Goal: Use online tool/utility

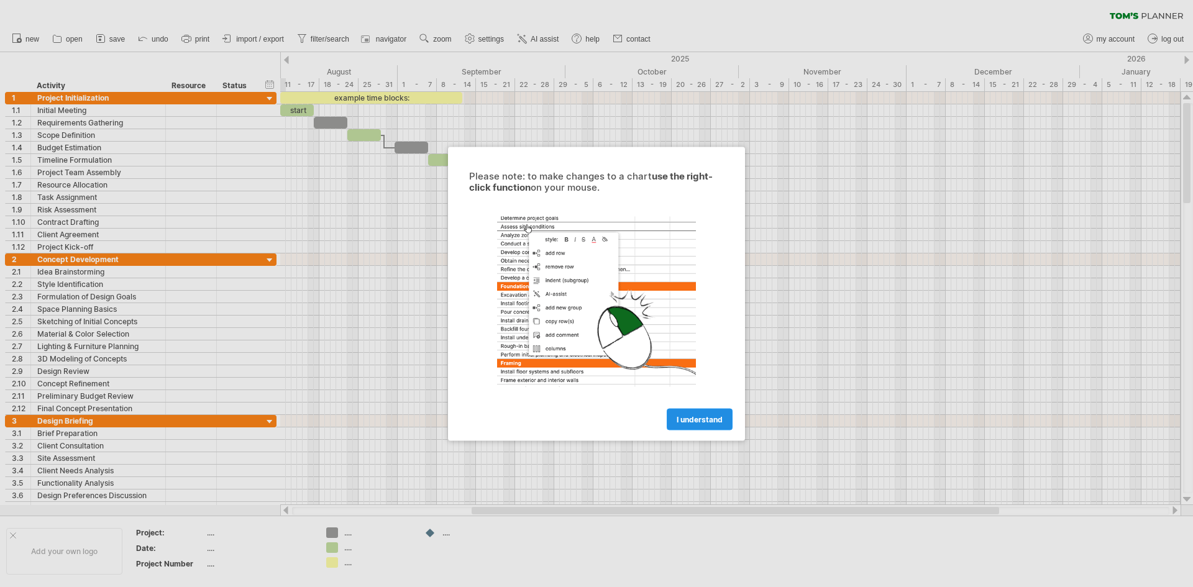
click at [702, 422] on span "I understand" at bounding box center [699, 418] width 46 height 9
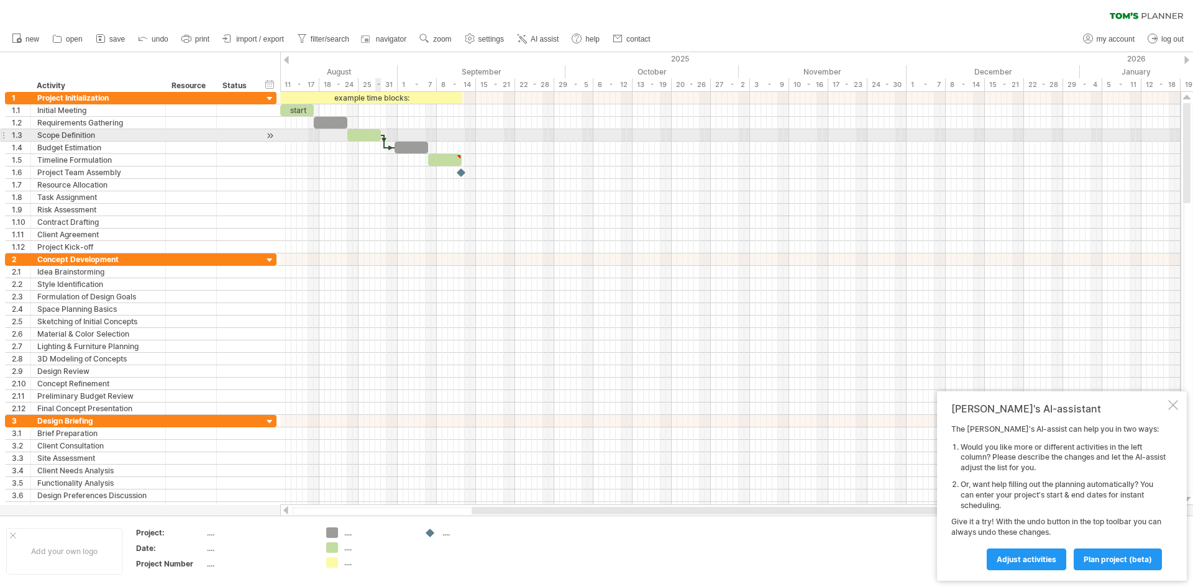
click at [379, 135] on span at bounding box center [380, 135] width 5 height 12
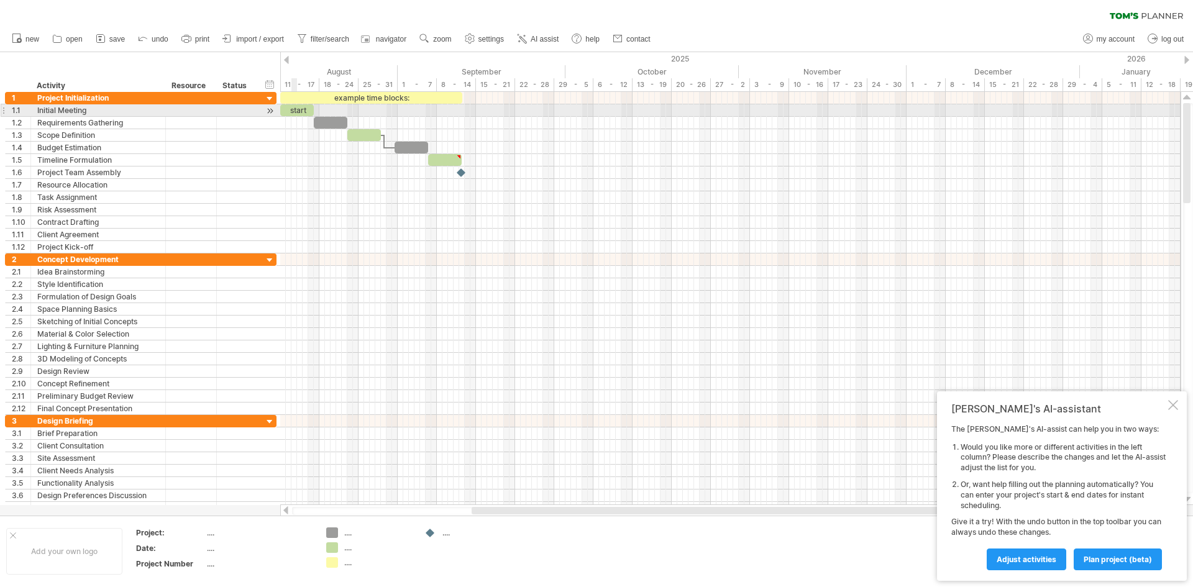
click at [294, 113] on div "start" at bounding box center [297, 110] width 34 height 12
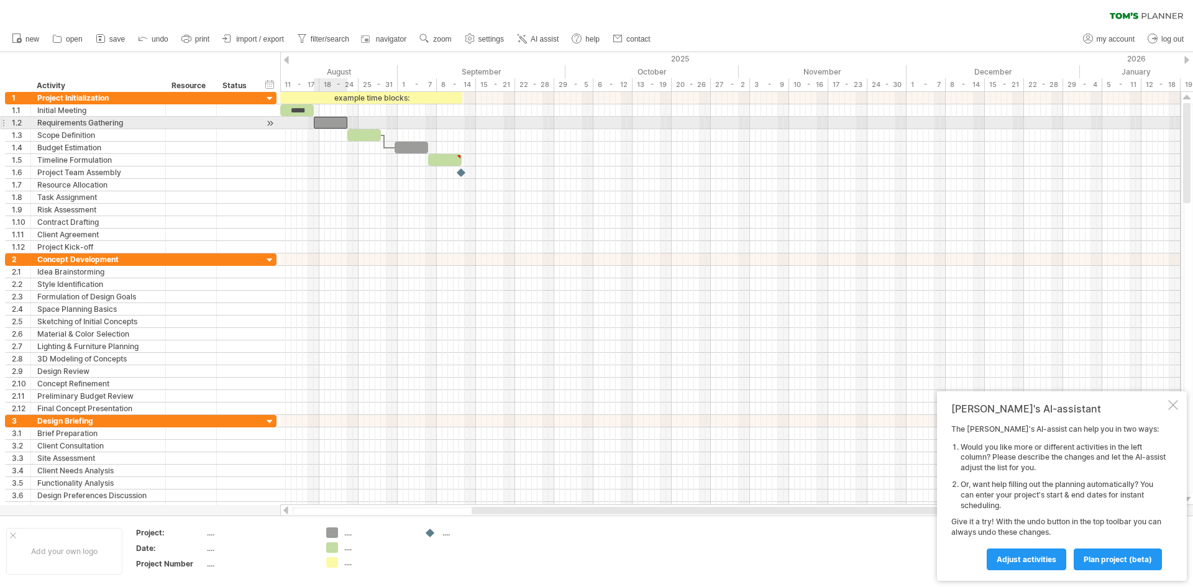
click at [334, 125] on div at bounding box center [331, 123] width 34 height 12
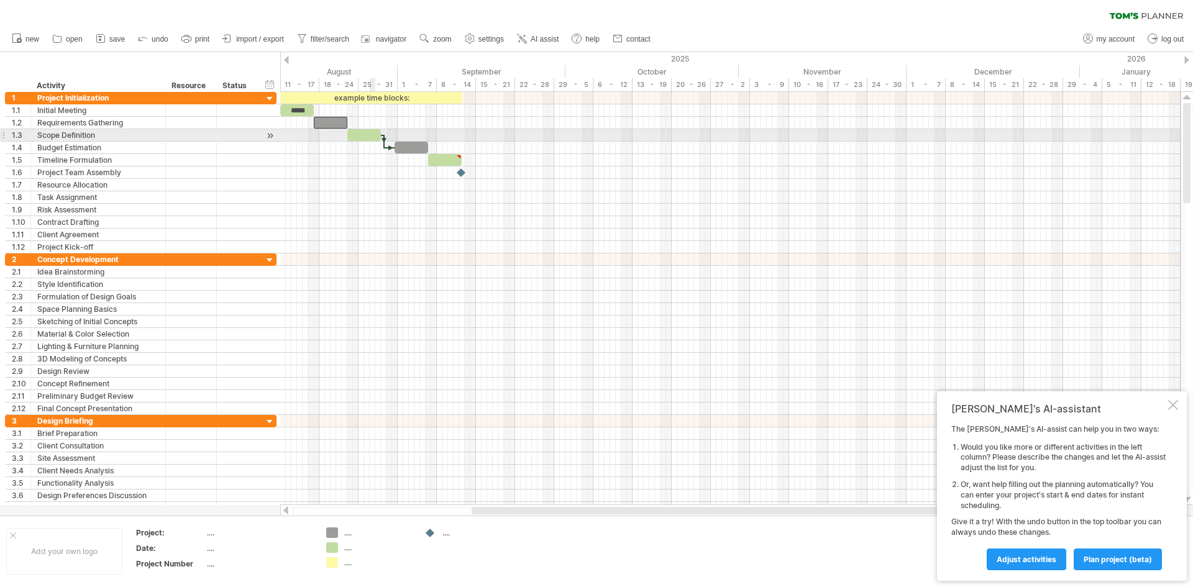
click at [371, 135] on div at bounding box center [364, 135] width 34 height 12
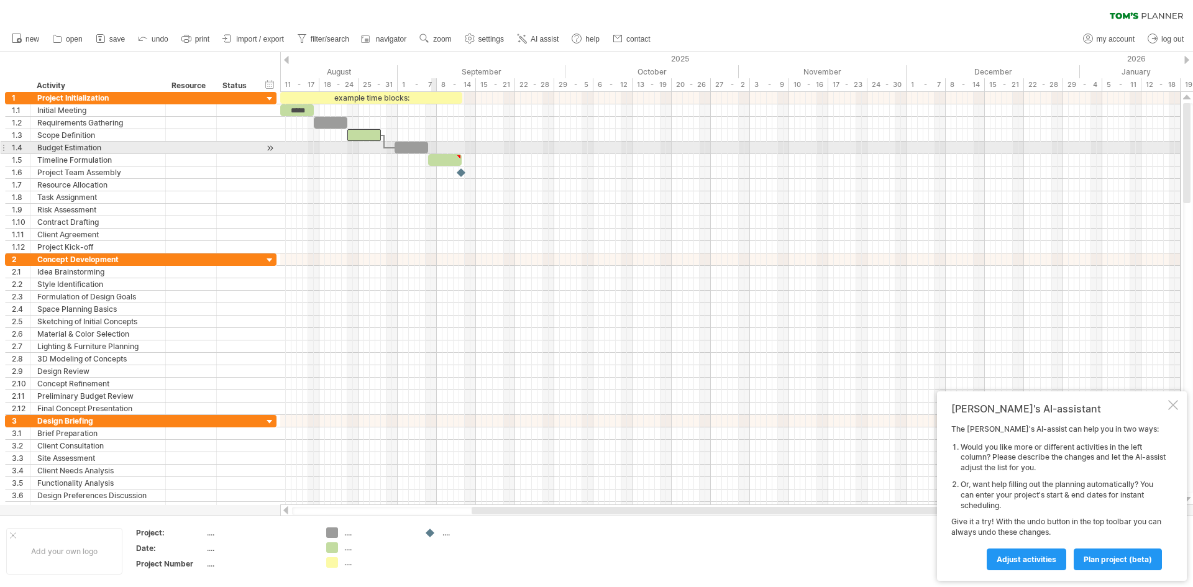
click at [433, 152] on div at bounding box center [730, 148] width 900 height 12
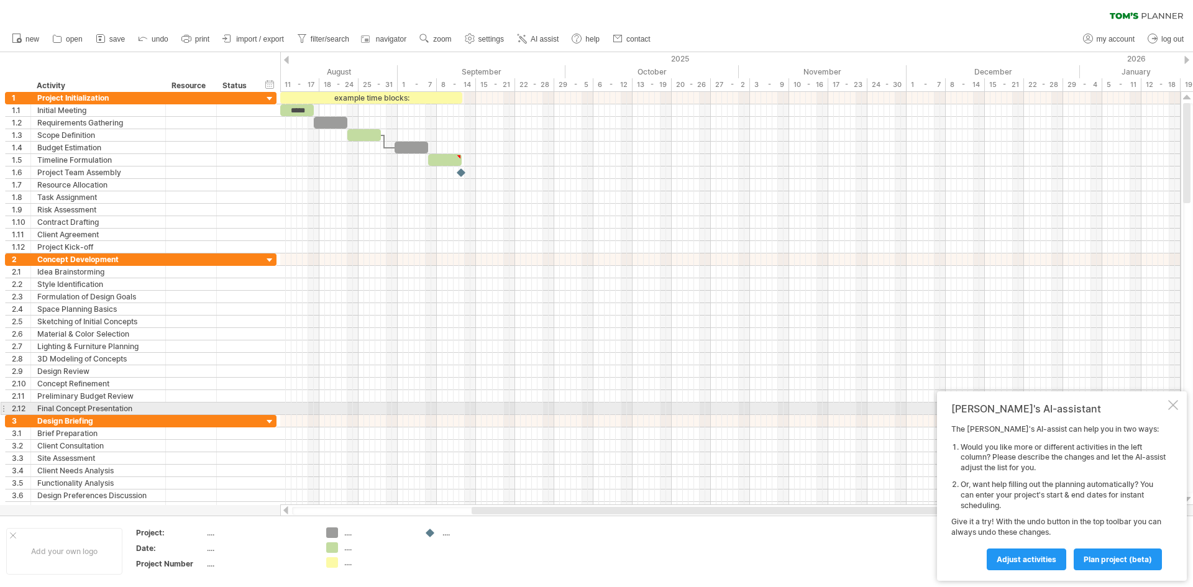
click at [1167, 407] on div "[PERSON_NAME]'s AI-assistant The [PERSON_NAME]'s AI-assist can help you in two …" at bounding box center [1062, 485] width 250 height 189
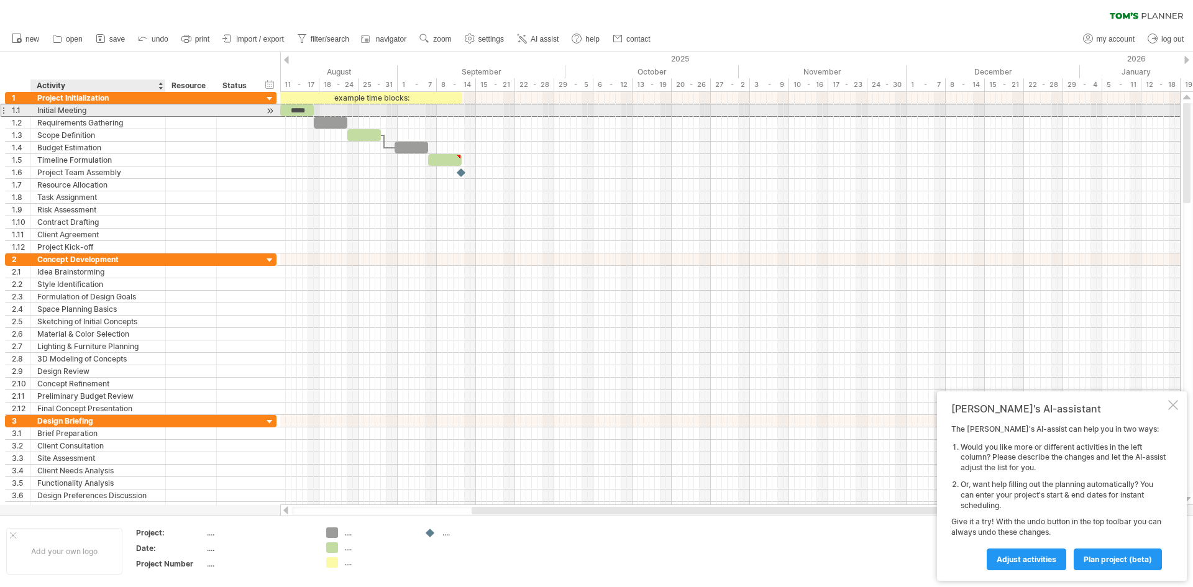
click at [48, 110] on div "Initial Meeting" at bounding box center [98, 110] width 122 height 12
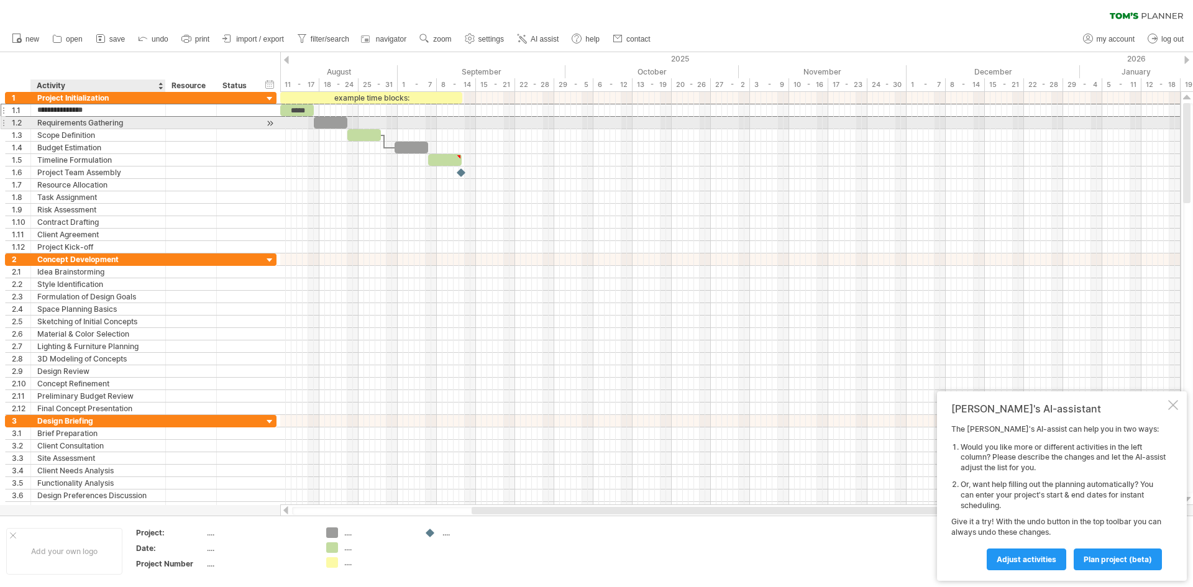
click at [119, 124] on div "Requirements Gathering" at bounding box center [98, 123] width 122 height 12
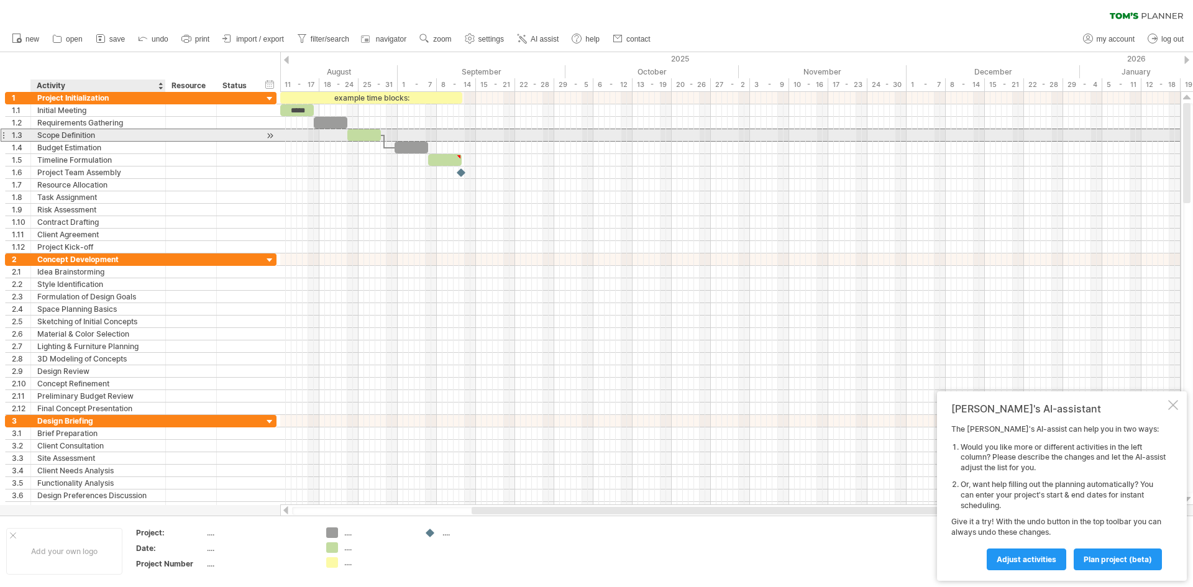
click at [94, 132] on div "Scope Definition" at bounding box center [98, 135] width 122 height 12
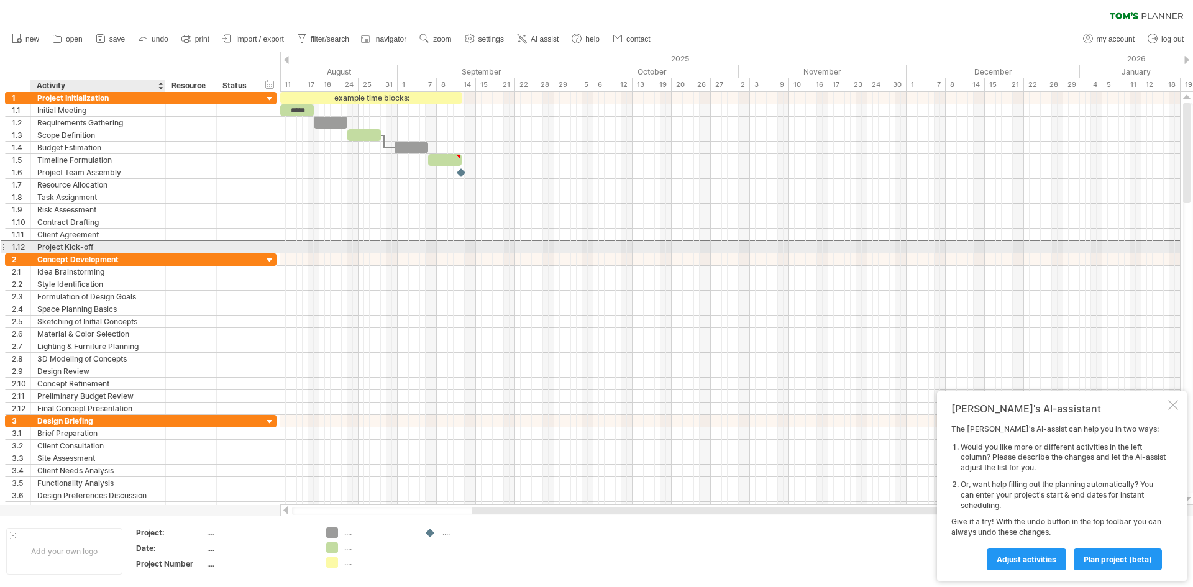
click at [111, 242] on div "Project Kick-off" at bounding box center [98, 247] width 122 height 12
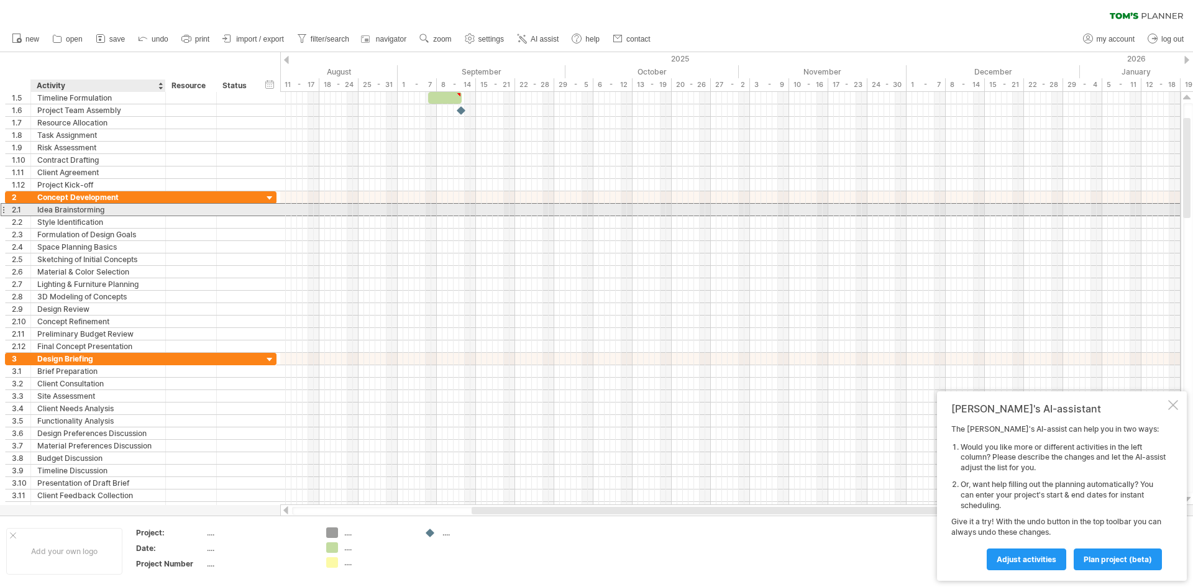
click at [118, 210] on div "Idea Brainstorming" at bounding box center [98, 210] width 122 height 12
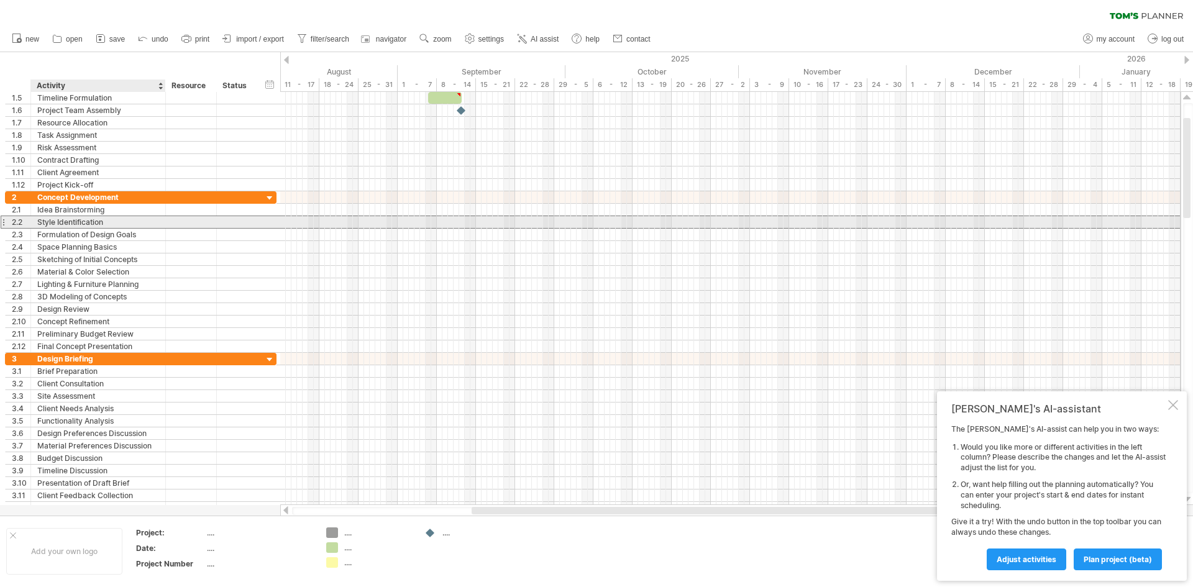
click at [117, 227] on div "Style Identification" at bounding box center [98, 222] width 122 height 12
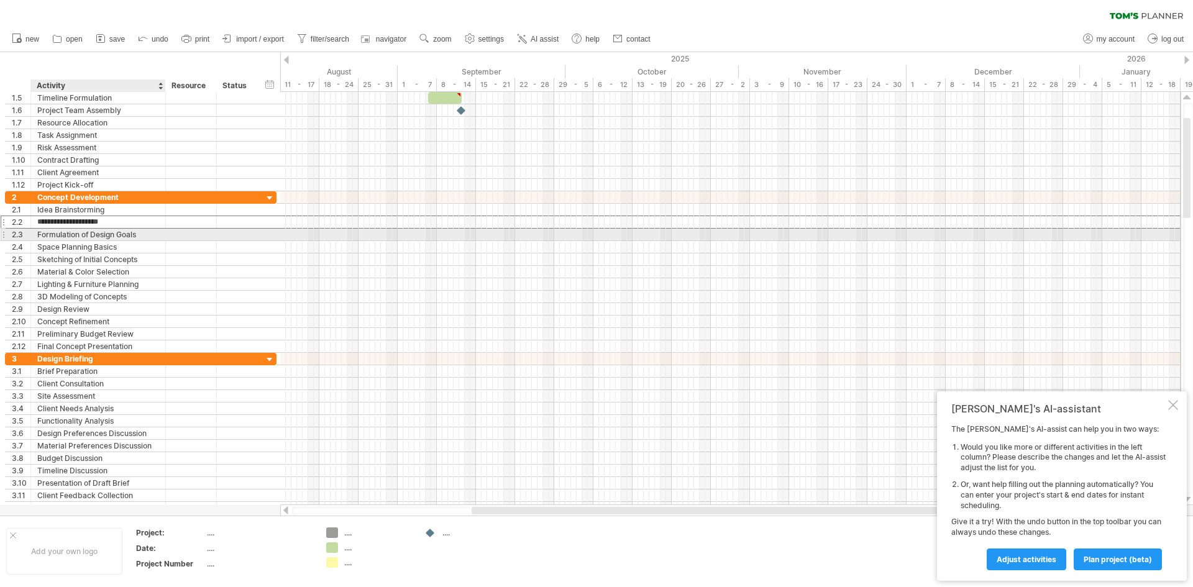
click at [127, 235] on div "Formulation of Design Goals" at bounding box center [98, 235] width 122 height 12
click at [139, 249] on div "Space Planning Basics" at bounding box center [98, 247] width 122 height 12
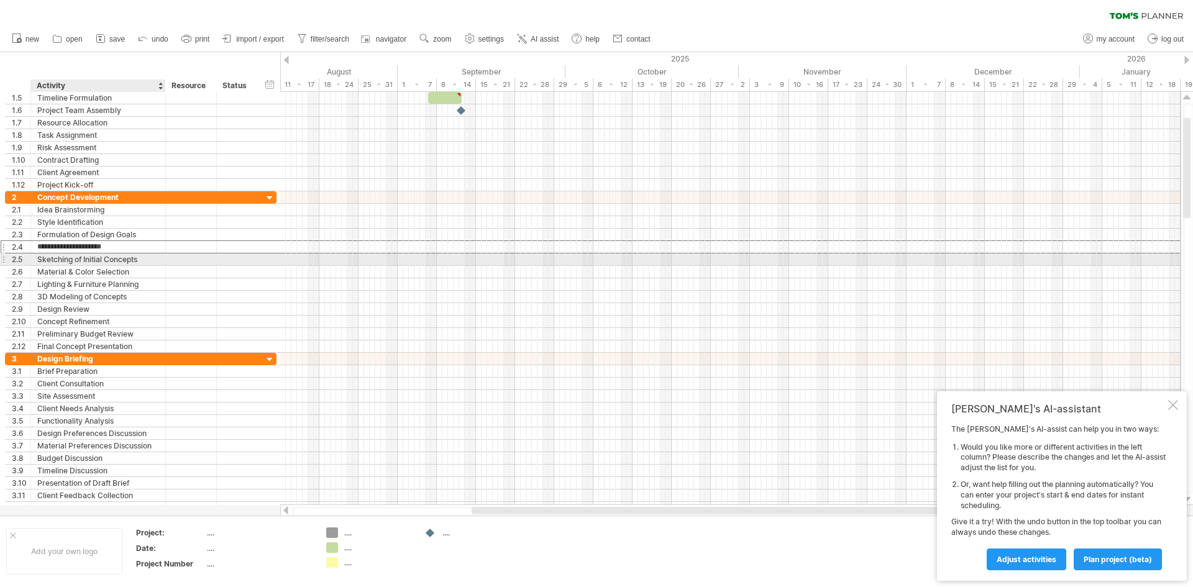
click at [136, 263] on div "Sketching of Initial Concepts" at bounding box center [98, 259] width 122 height 12
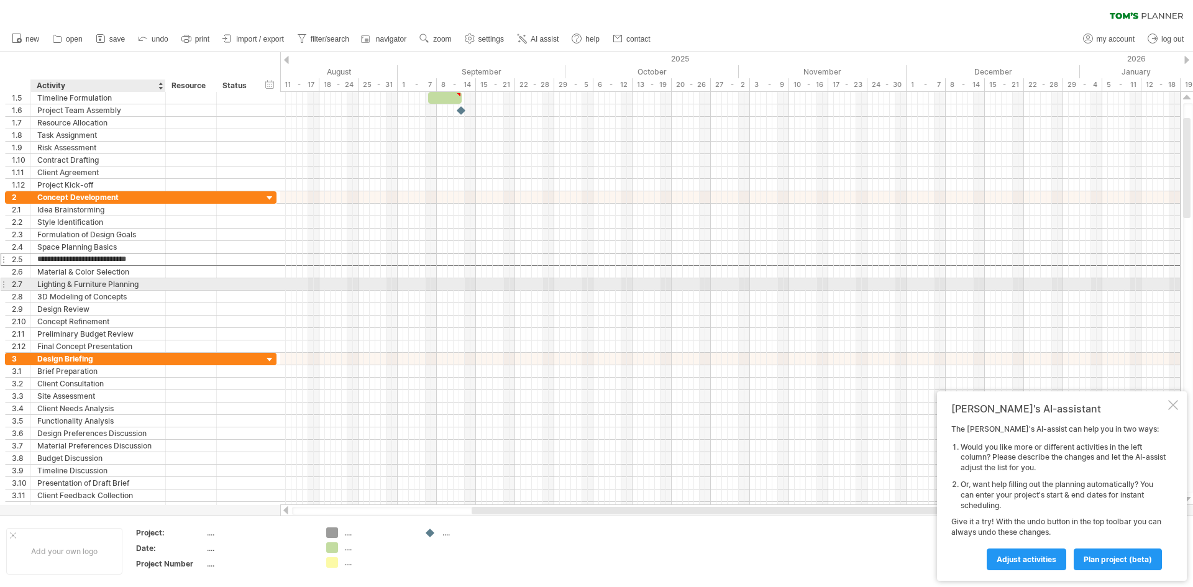
click at [130, 285] on div "Lighting & Furniture Planning" at bounding box center [98, 284] width 122 height 12
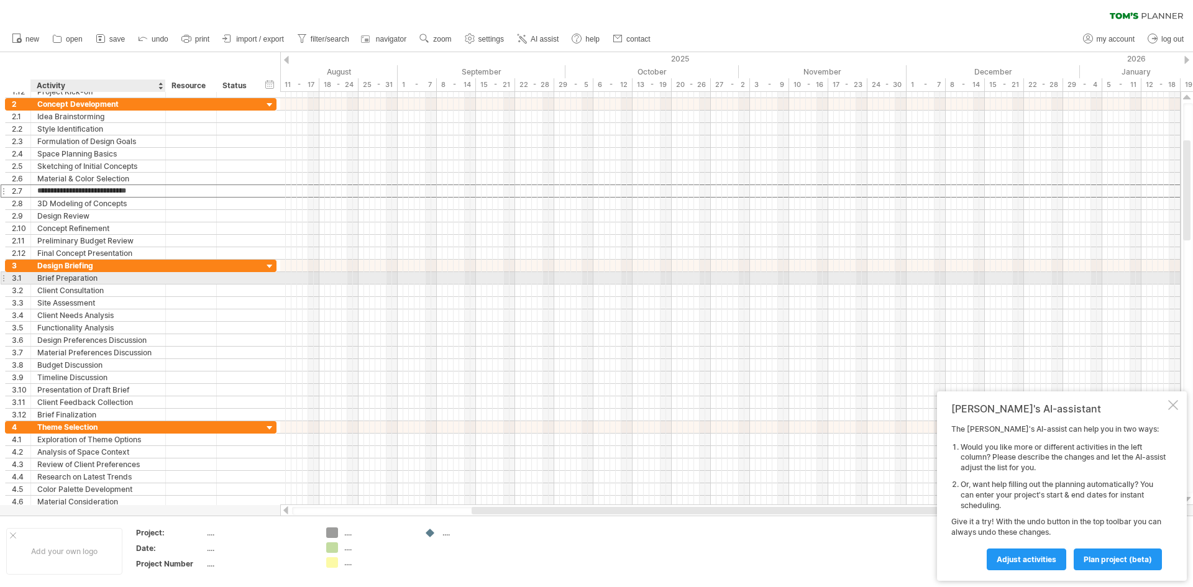
click at [134, 280] on div "Brief Preparation" at bounding box center [98, 278] width 122 height 12
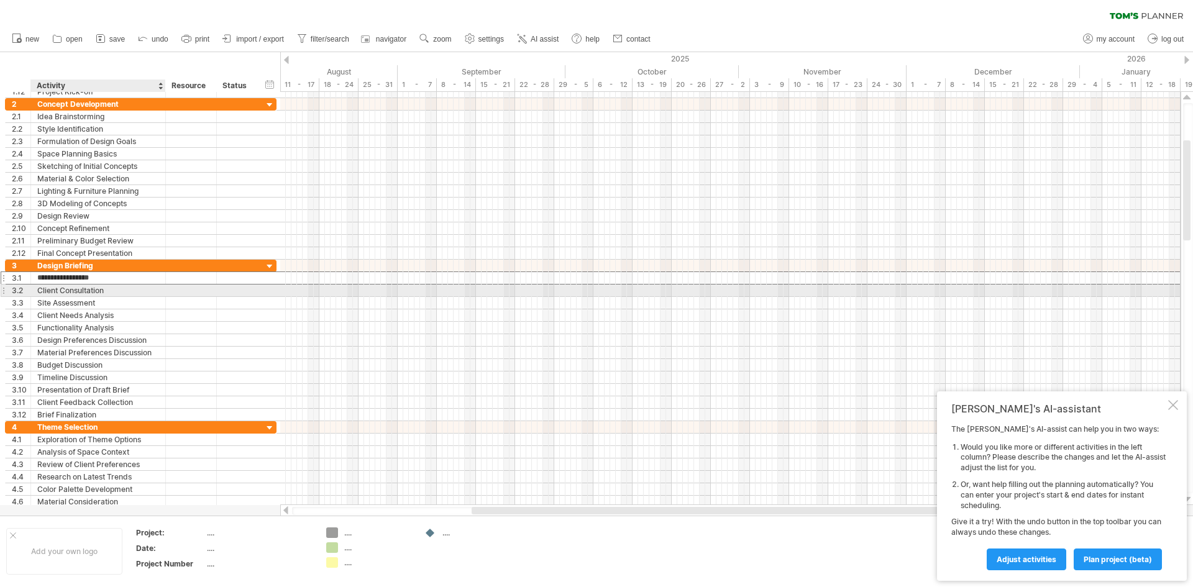
click at [130, 291] on div "Client Consultation" at bounding box center [98, 290] width 122 height 12
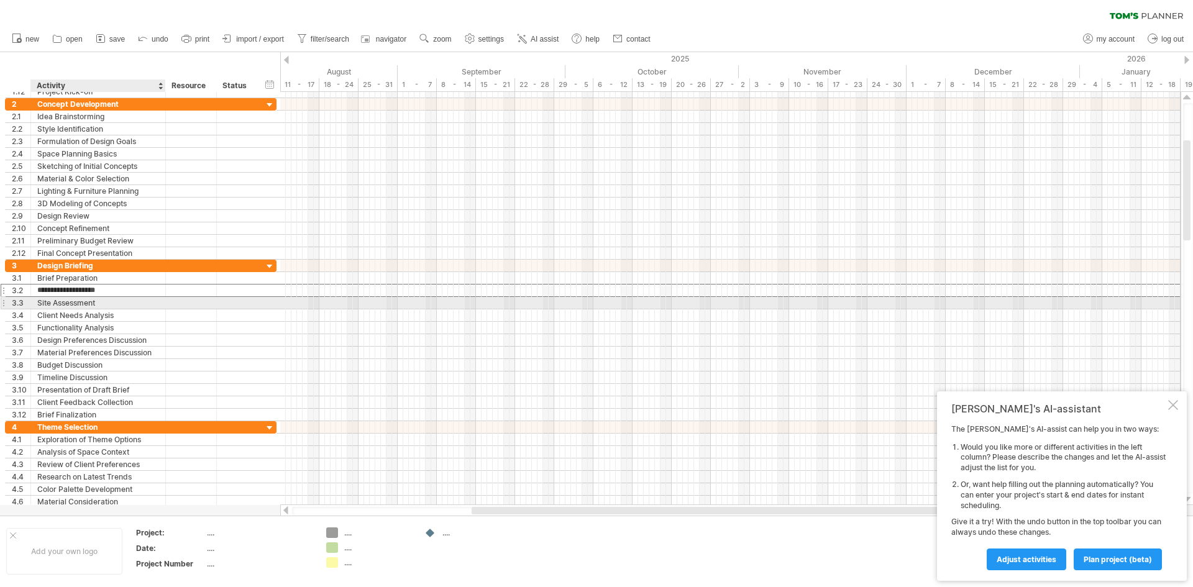
click at [119, 302] on div "Site Assessment" at bounding box center [98, 303] width 122 height 12
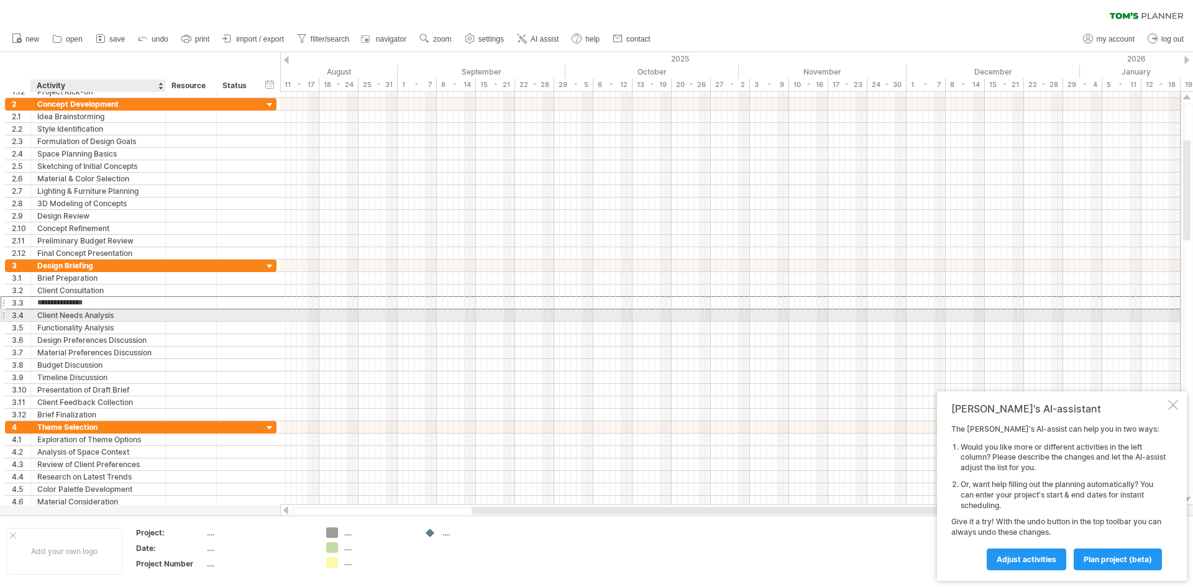
click at [137, 314] on div "Client Needs Analysis" at bounding box center [98, 315] width 122 height 12
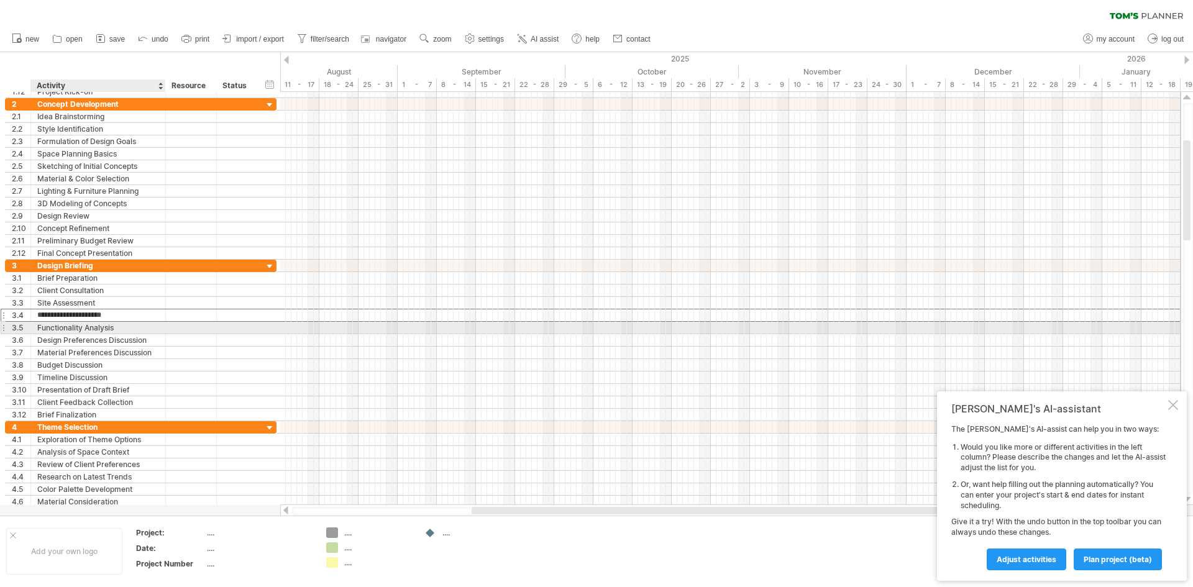
click at [131, 329] on div "Functionality Analysis" at bounding box center [98, 328] width 122 height 12
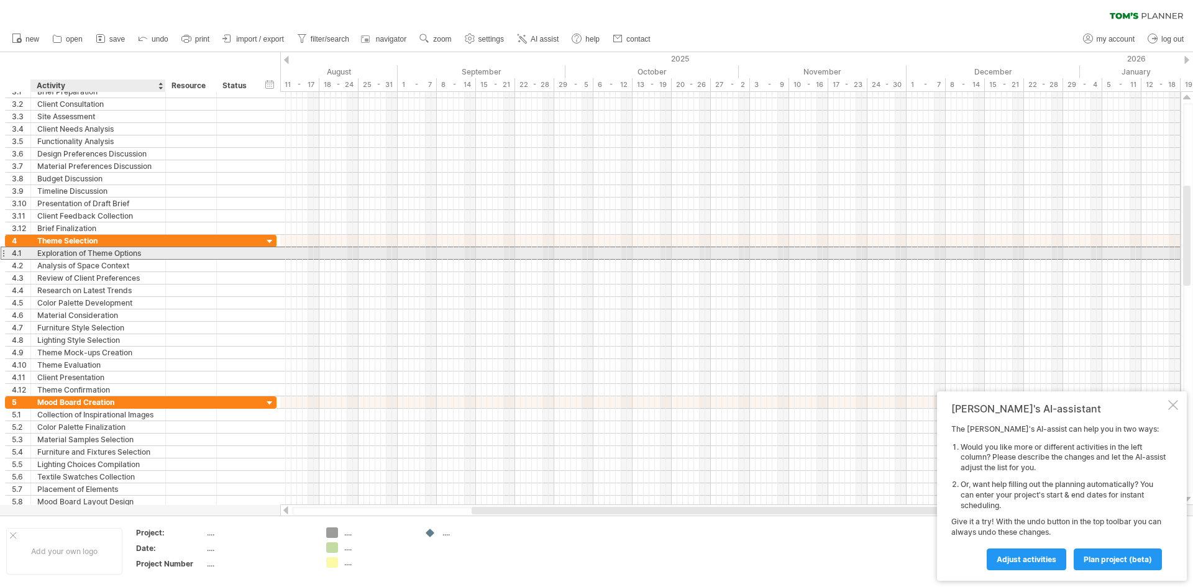
click at [145, 259] on div "**********" at bounding box center [140, 253] width 271 height 13
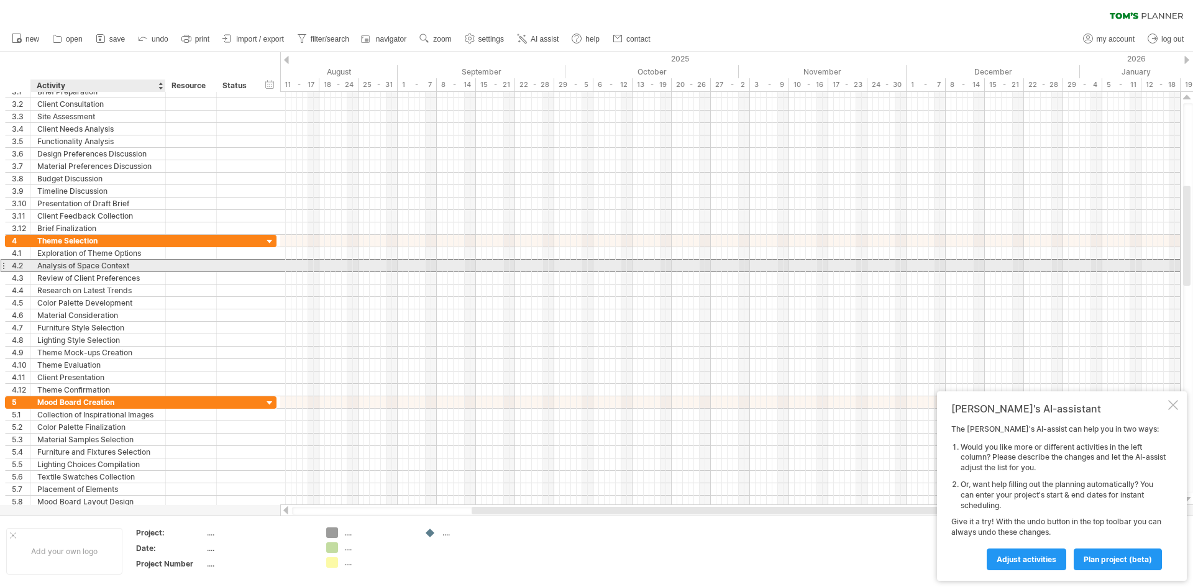
click at [141, 267] on div "Analysis of Space Context" at bounding box center [98, 266] width 122 height 12
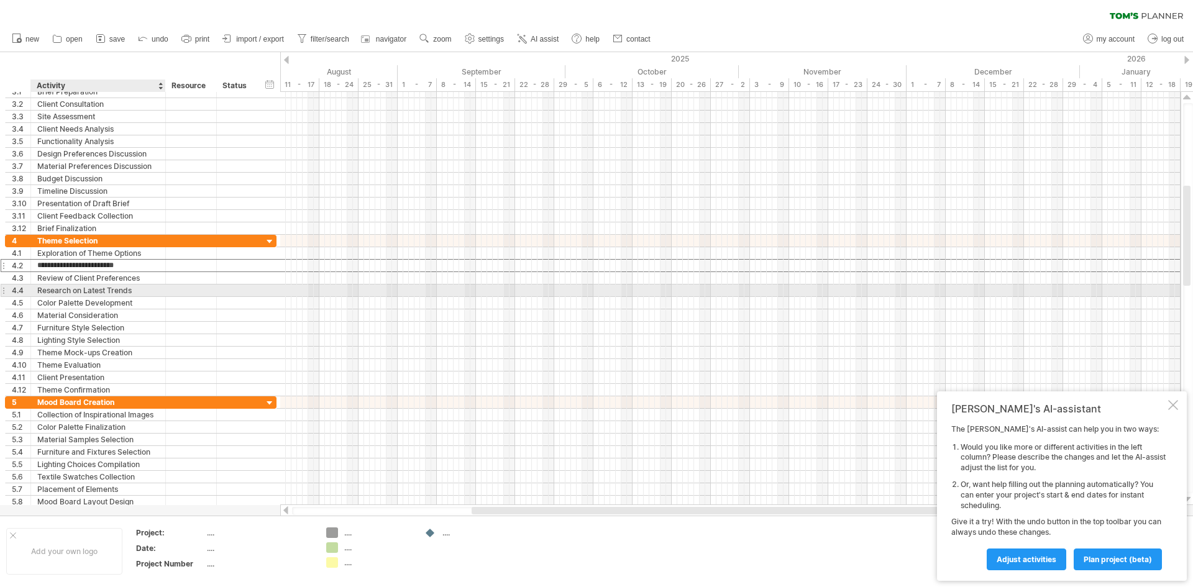
click at [143, 287] on div "Research on Latest Trends" at bounding box center [98, 290] width 122 height 12
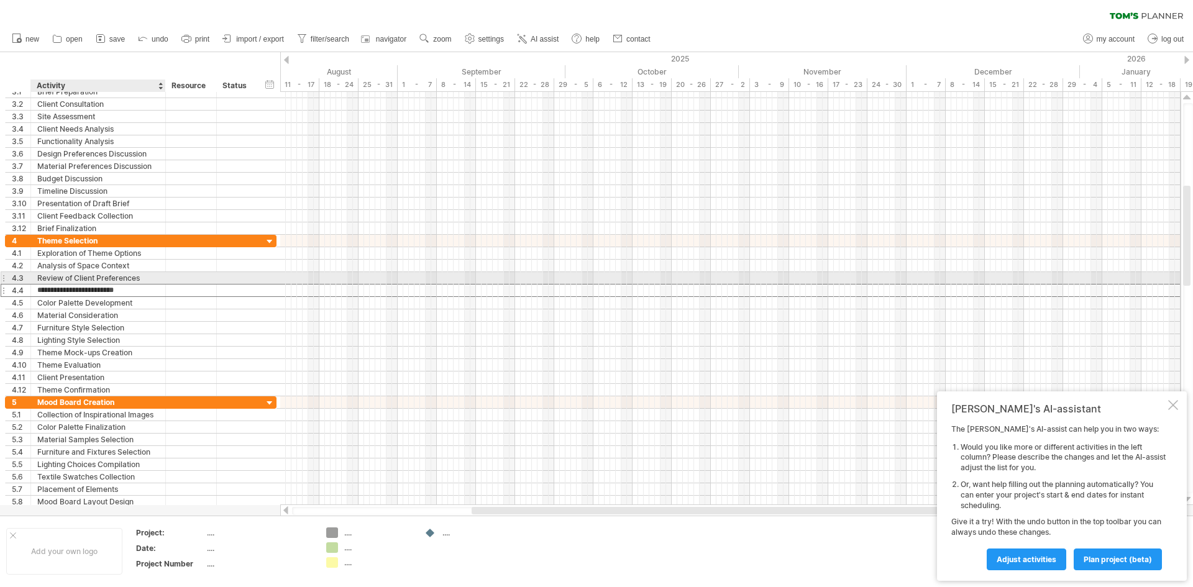
click at [150, 277] on div "Review of Client Preferences" at bounding box center [98, 278] width 122 height 12
click at [143, 293] on div "Research on Latest Trends" at bounding box center [98, 290] width 122 height 12
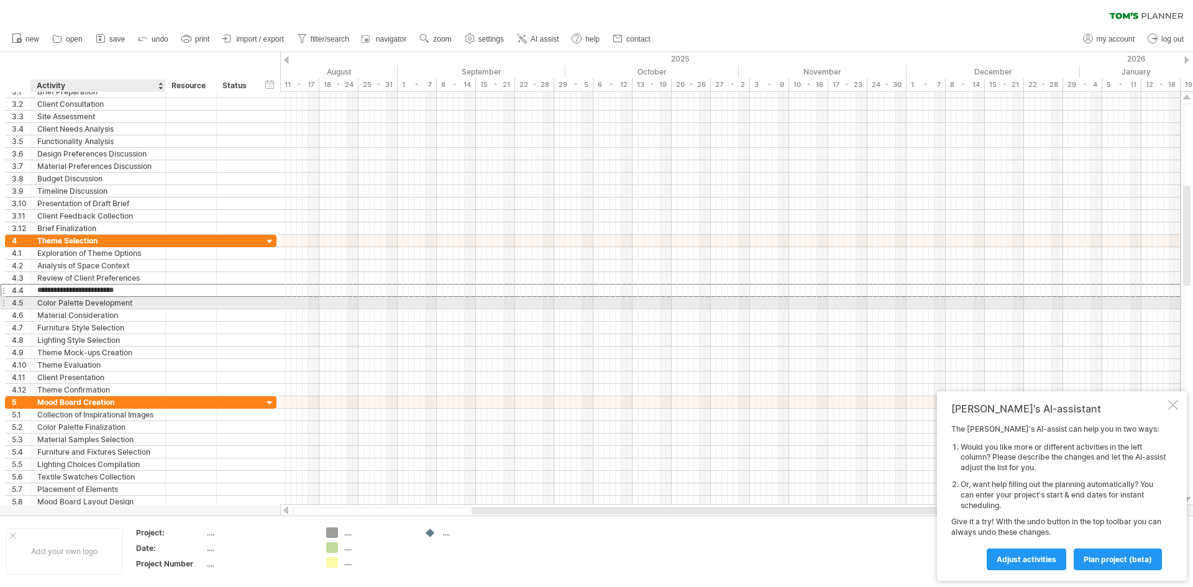
click at [144, 307] on div "Color Palette Development" at bounding box center [98, 303] width 122 height 12
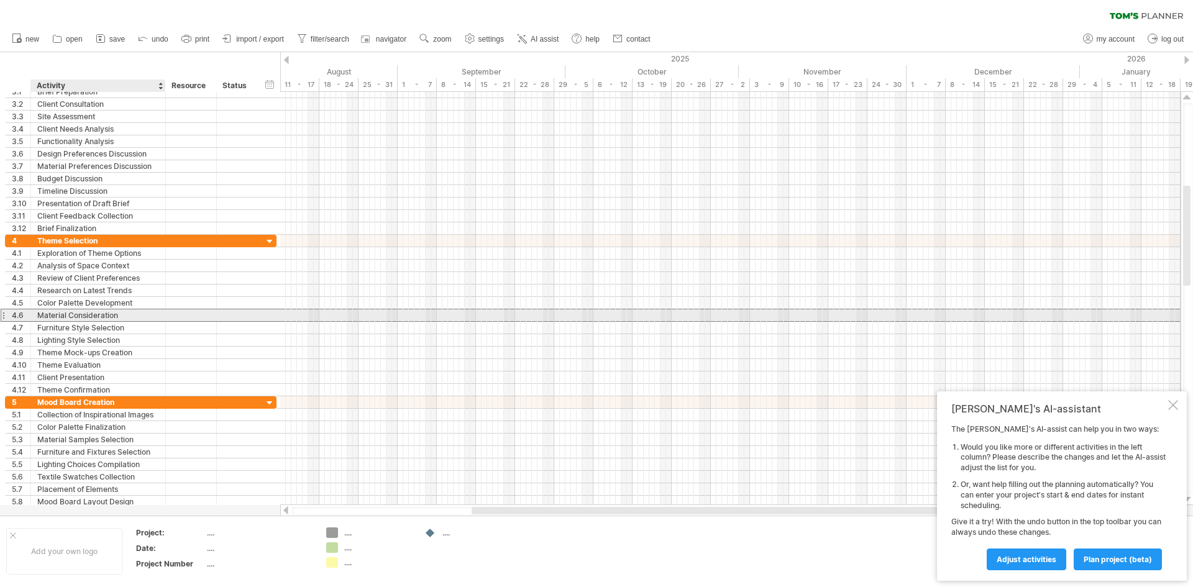
click at [144, 319] on div "Material Consideration" at bounding box center [98, 315] width 122 height 12
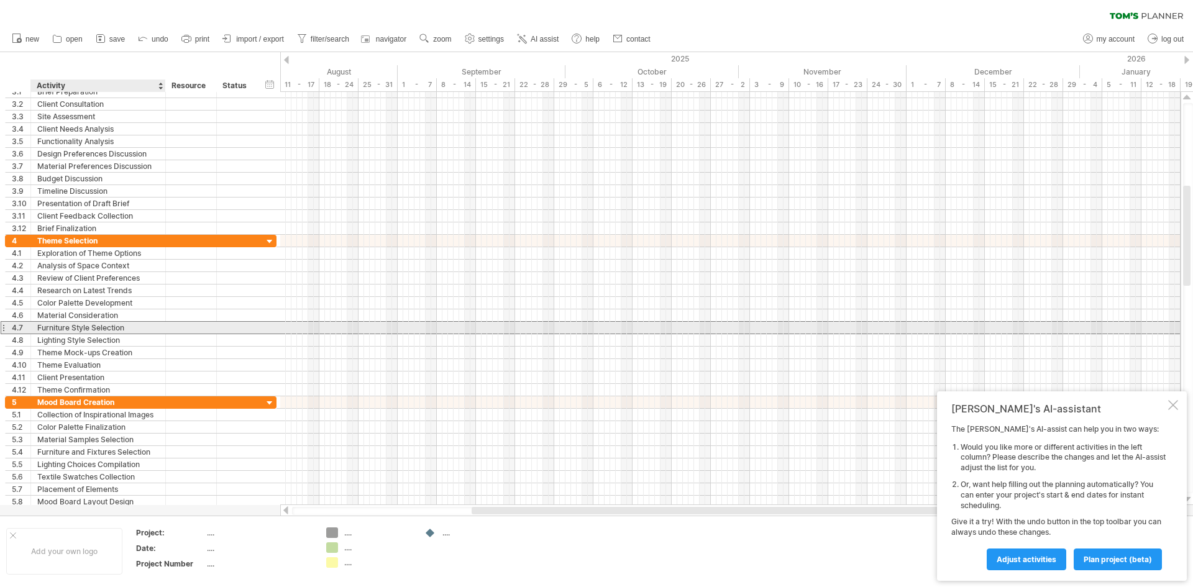
click at [143, 329] on div "Furniture Style Selection" at bounding box center [98, 328] width 122 height 12
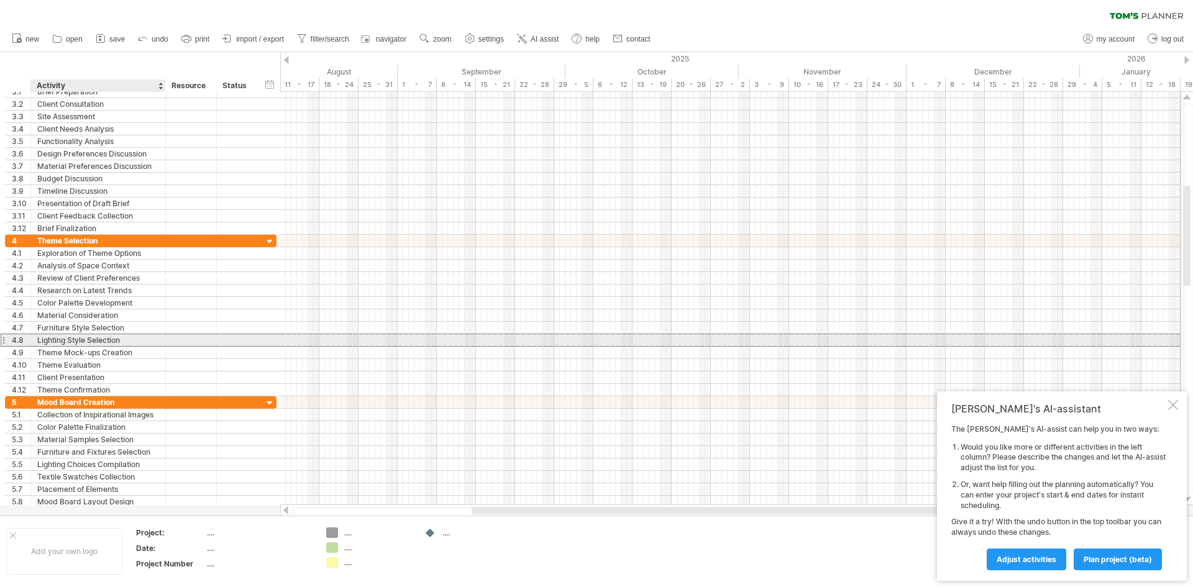
click at [142, 340] on div "Lighting Style Selection" at bounding box center [98, 340] width 122 height 12
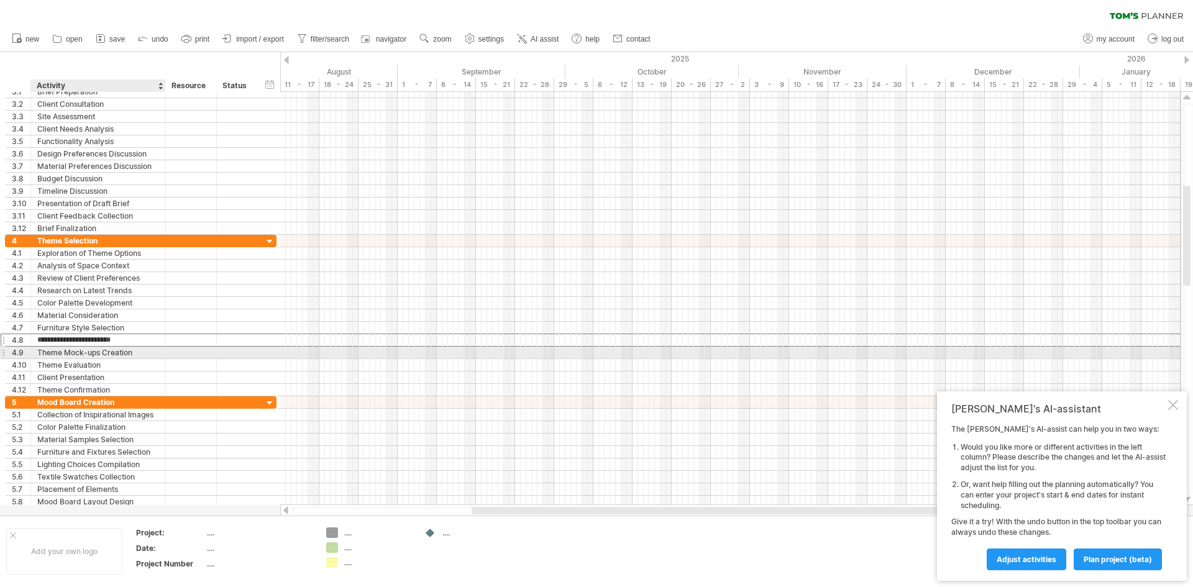
click at [138, 350] on div "Theme Mock-ups Creation" at bounding box center [98, 353] width 122 height 12
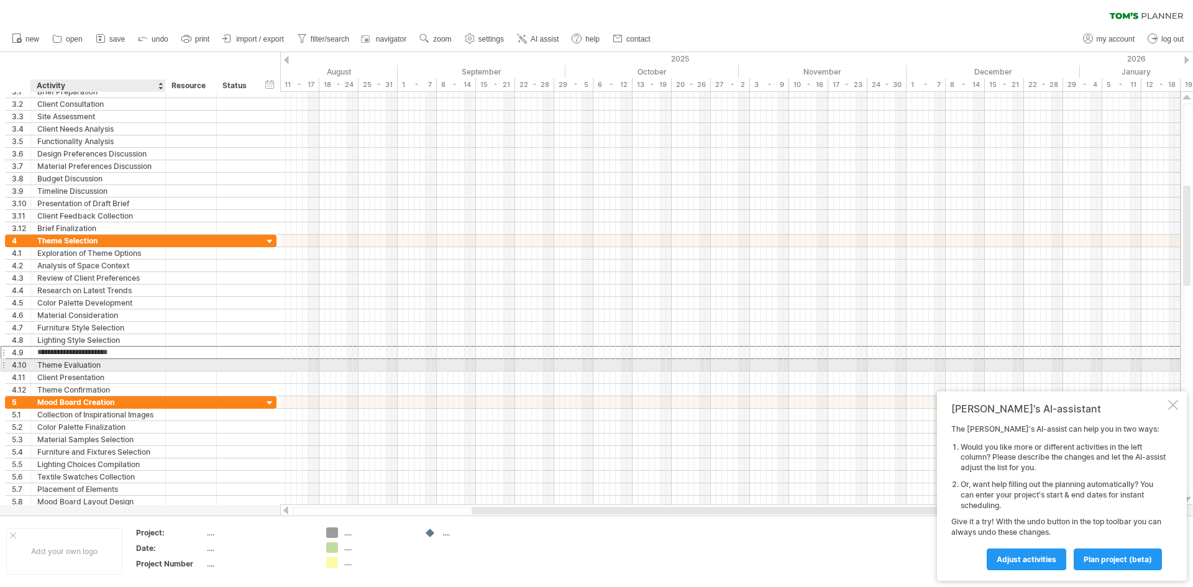
click at [135, 366] on div "Theme Evaluation" at bounding box center [98, 365] width 122 height 12
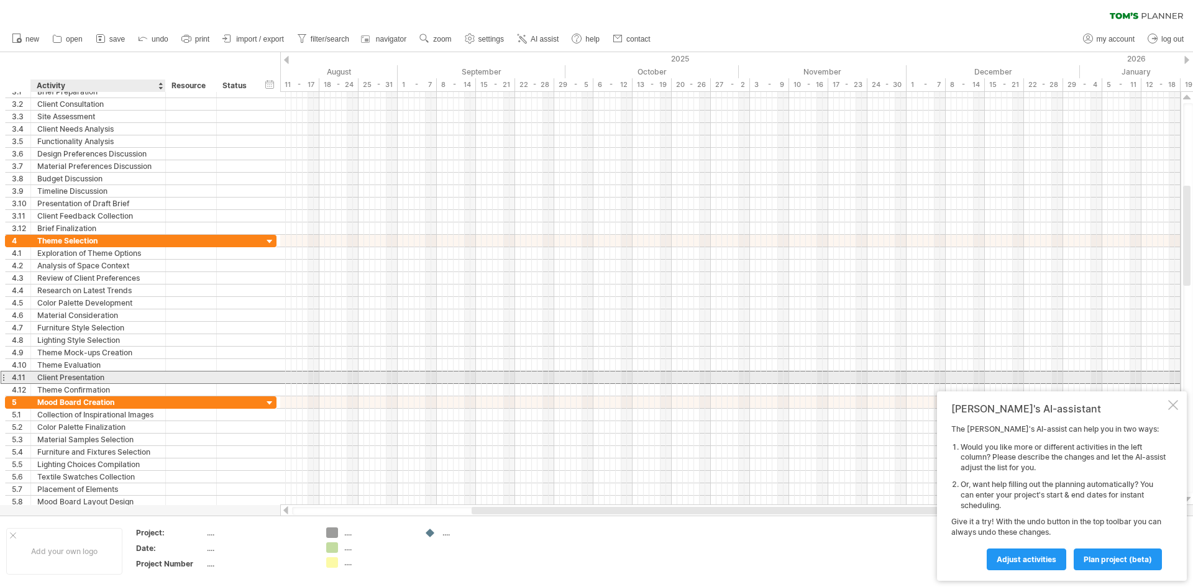
click at [135, 377] on div "Client Presentation" at bounding box center [98, 377] width 122 height 12
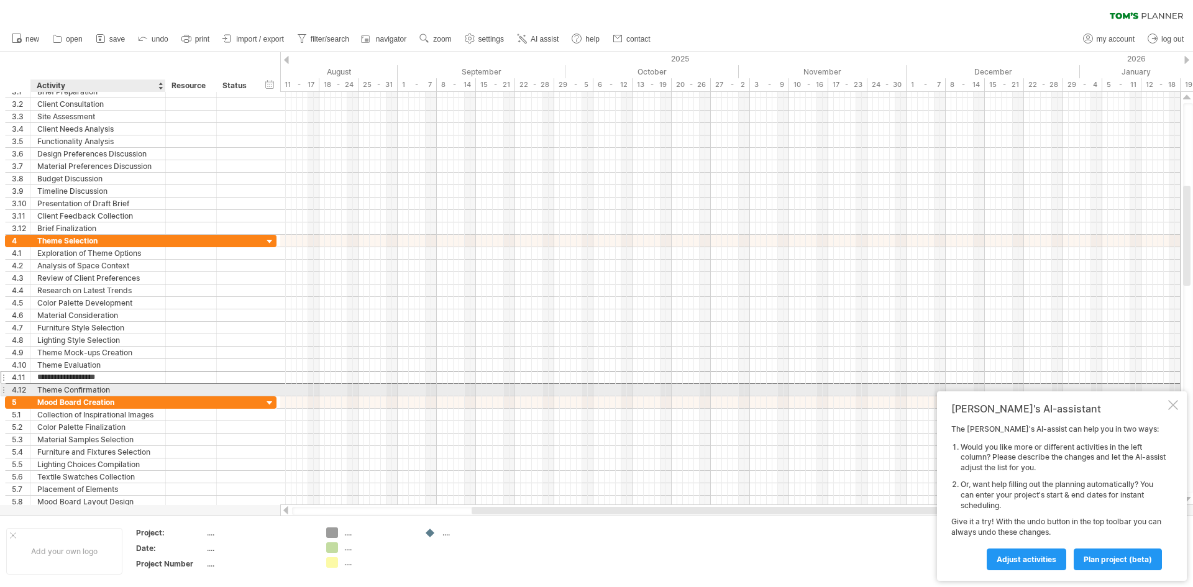
click at [140, 390] on div "Theme Confirmation" at bounding box center [98, 390] width 122 height 12
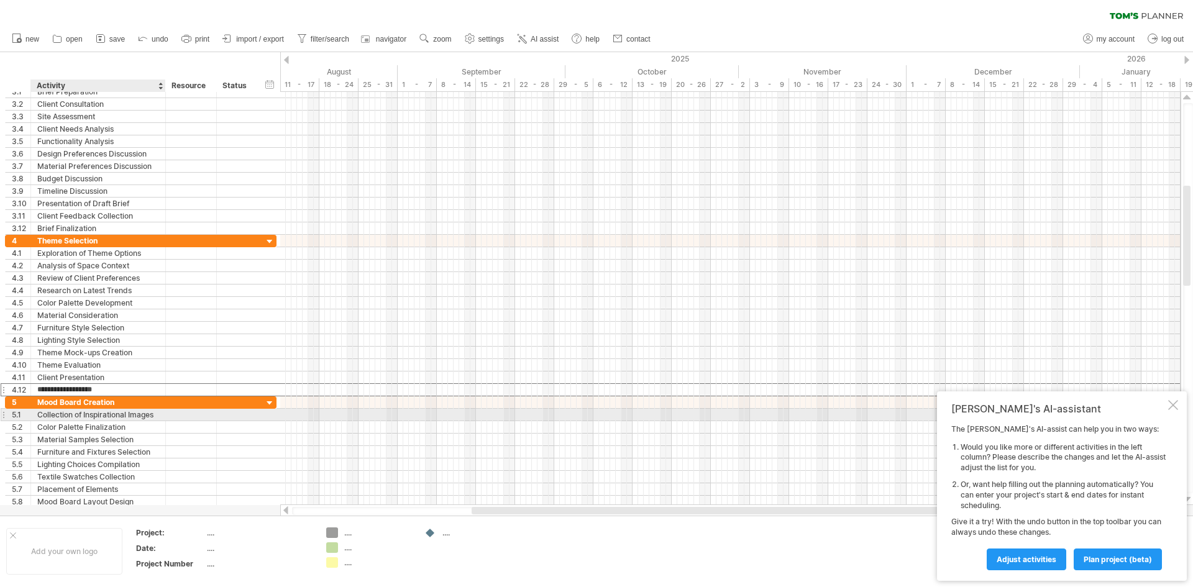
click at [157, 411] on div "Collection of Inspirational Images" at bounding box center [98, 415] width 122 height 12
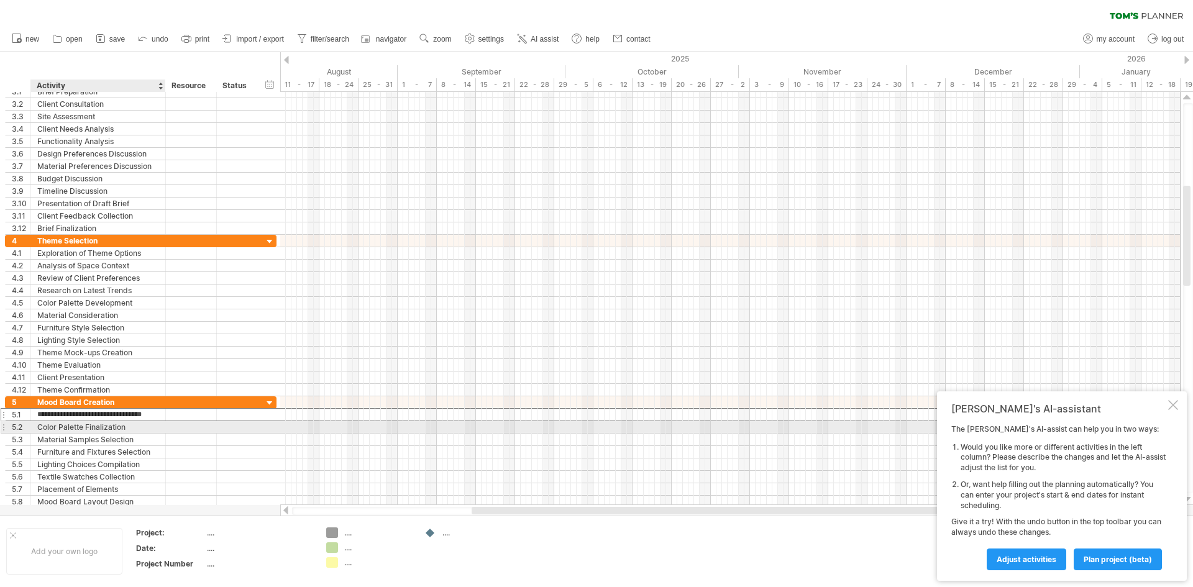
click at [159, 430] on div "**********" at bounding box center [98, 427] width 135 height 12
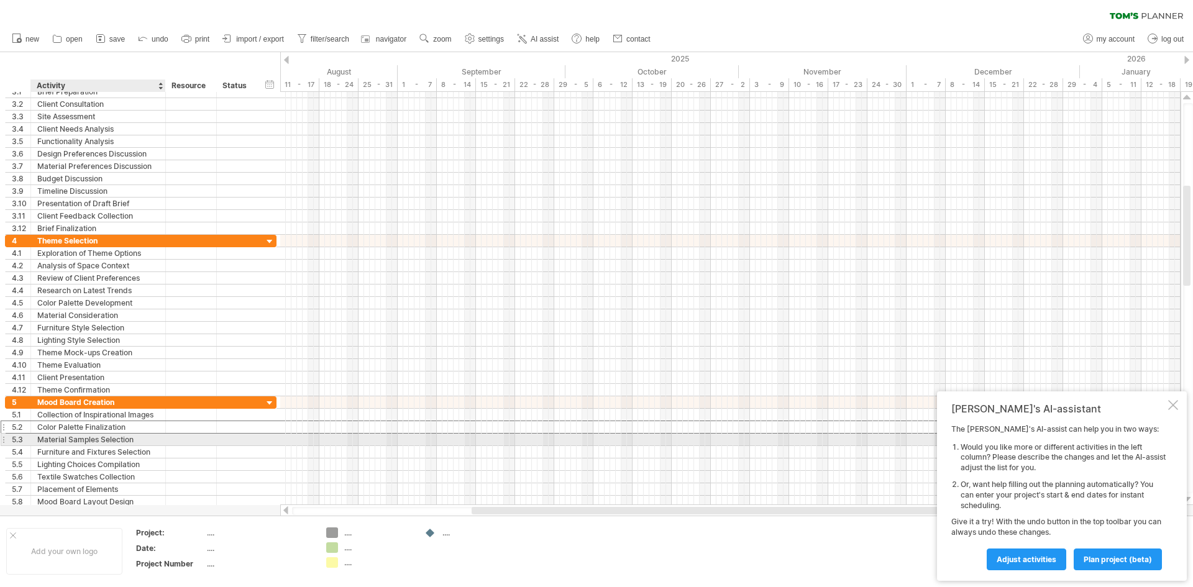
click at [154, 438] on div "Material Samples Selection" at bounding box center [98, 440] width 122 height 12
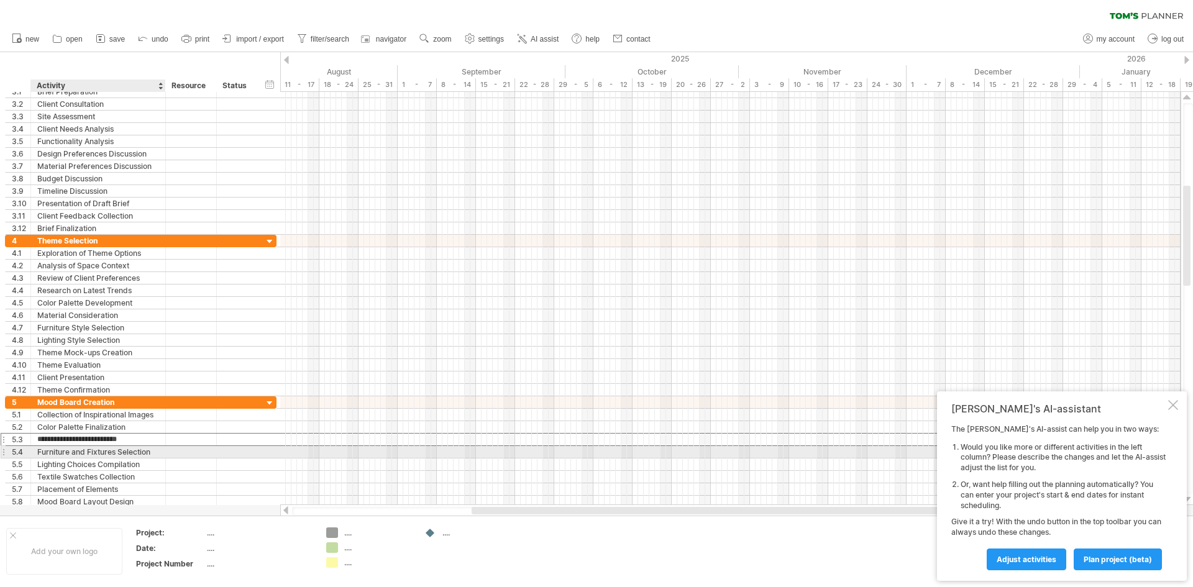
click at [155, 448] on div "Furniture and Fixtures Selection" at bounding box center [98, 452] width 122 height 12
click at [151, 458] on div "Lighting Choices Compilation" at bounding box center [98, 464] width 122 height 12
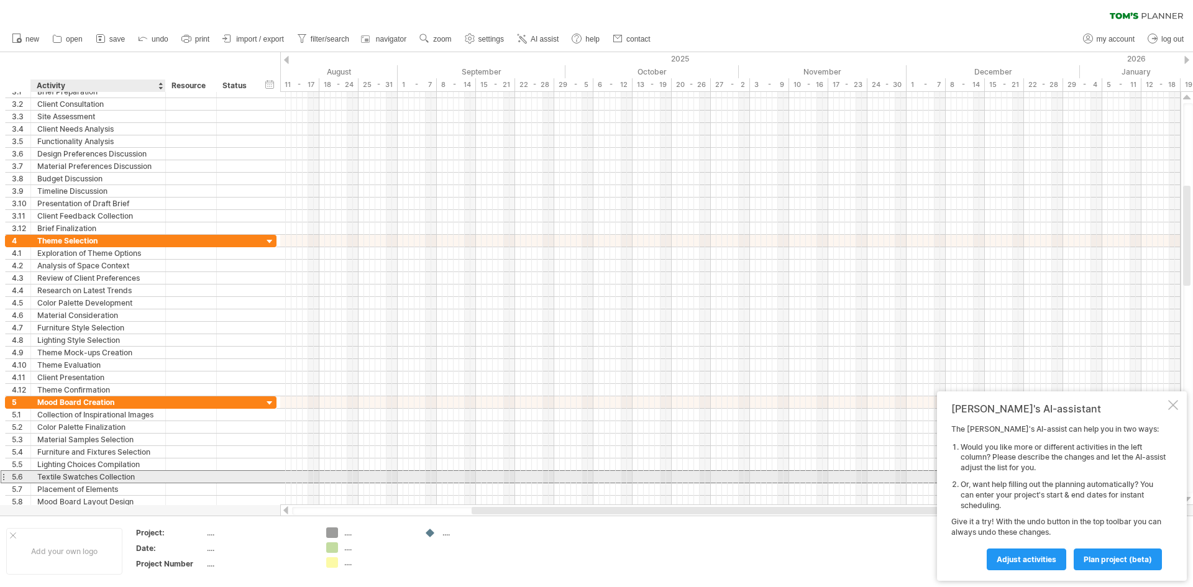
click at [143, 475] on div "Textile Swatches Collection" at bounding box center [98, 477] width 122 height 12
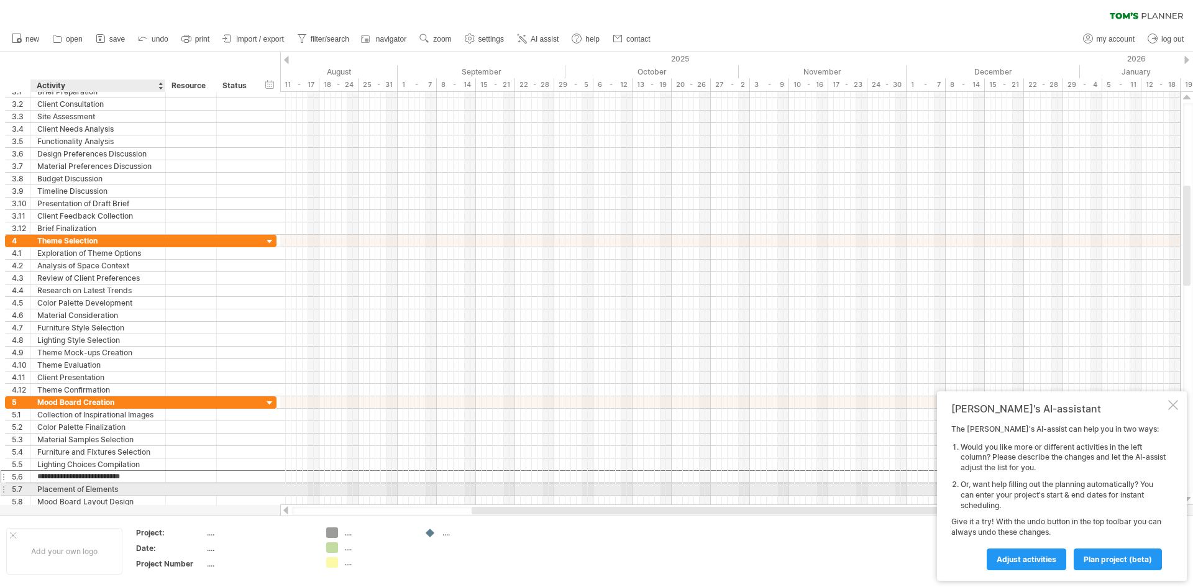
click at [133, 487] on div "Placement of Elements" at bounding box center [98, 489] width 122 height 12
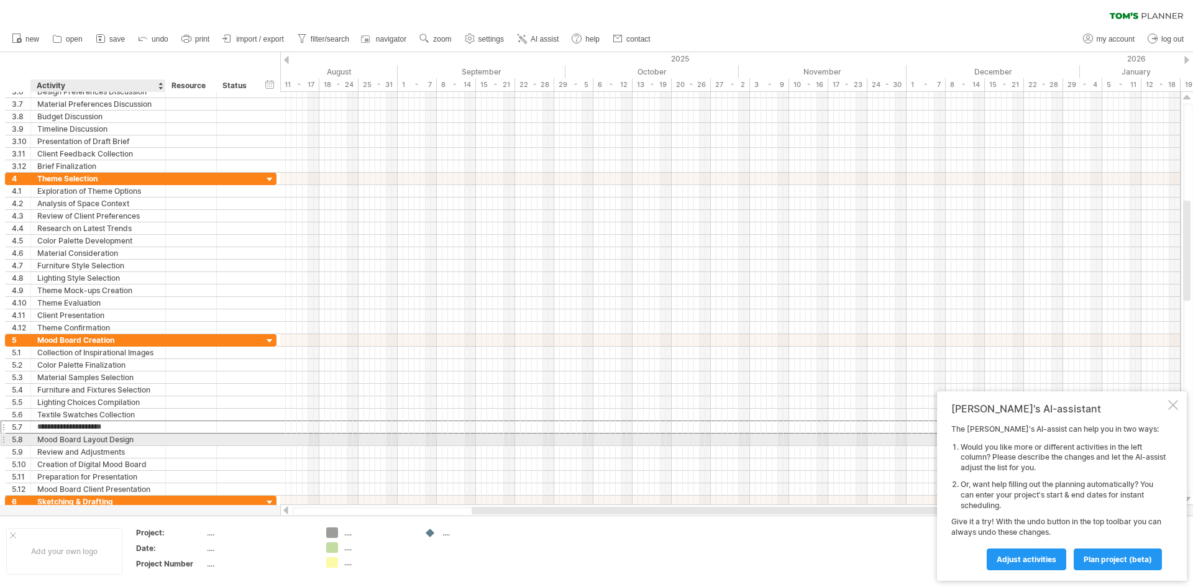
click at [141, 441] on div "Mood Board Layout Design" at bounding box center [98, 440] width 122 height 12
click at [137, 443] on input "**********" at bounding box center [98, 440] width 122 height 12
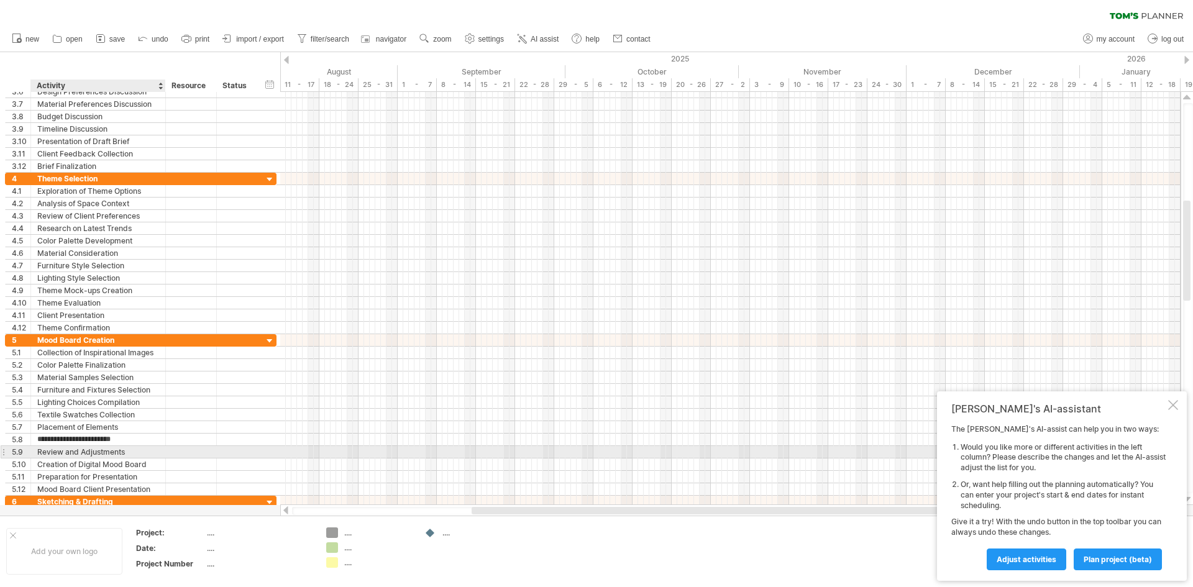
click at [146, 451] on div "Review and Adjustments" at bounding box center [98, 452] width 122 height 12
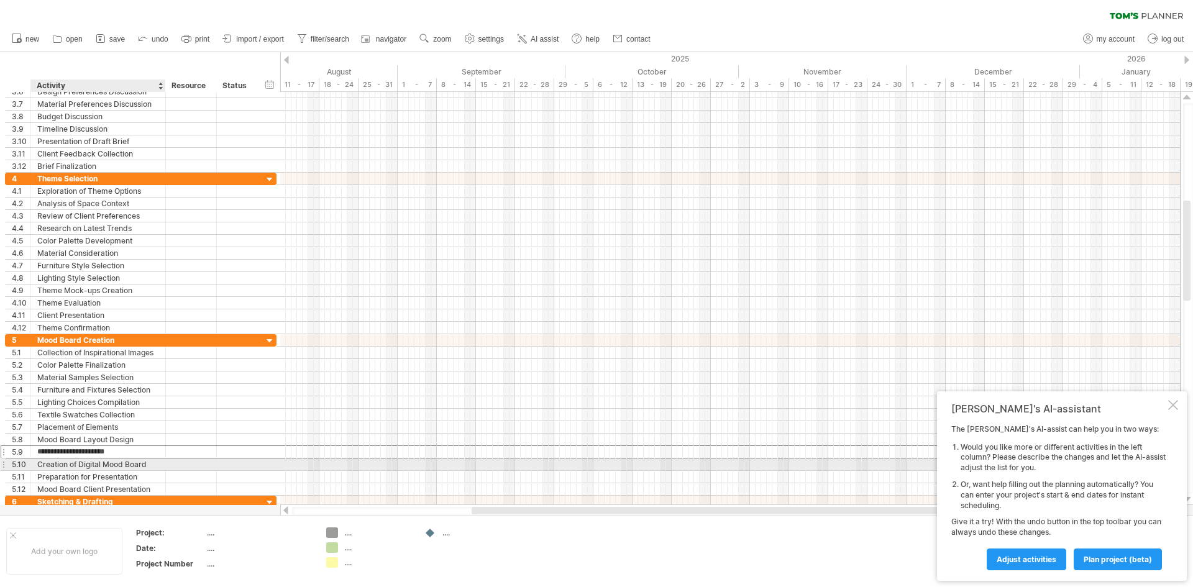
click at [147, 465] on div "Creation of Digital Mood Board" at bounding box center [98, 464] width 122 height 12
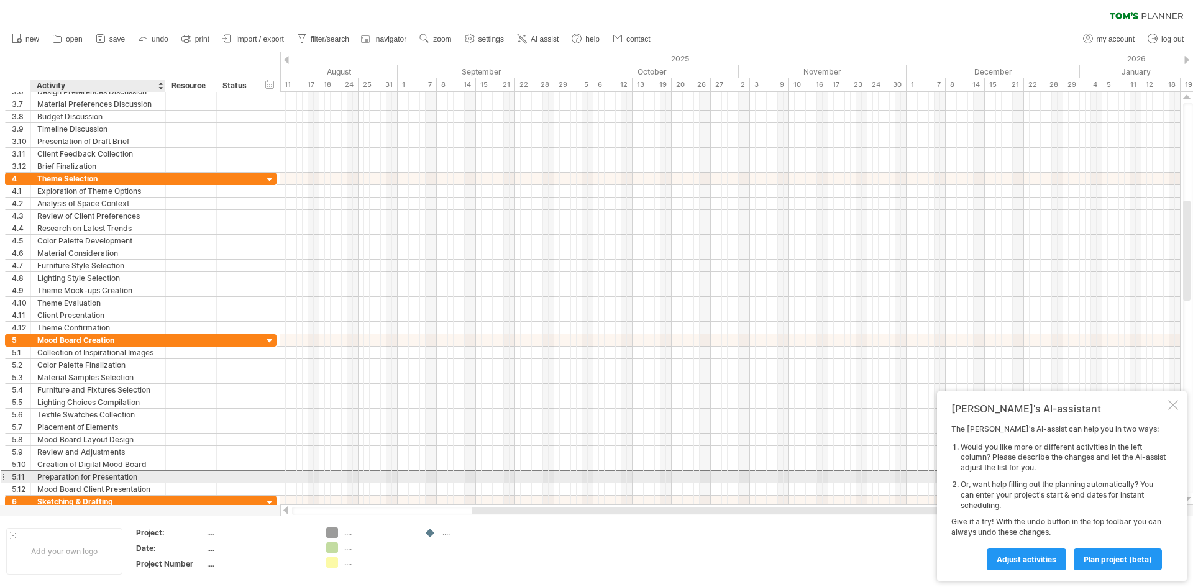
click at [145, 478] on div "Preparation for Presentation" at bounding box center [98, 477] width 122 height 12
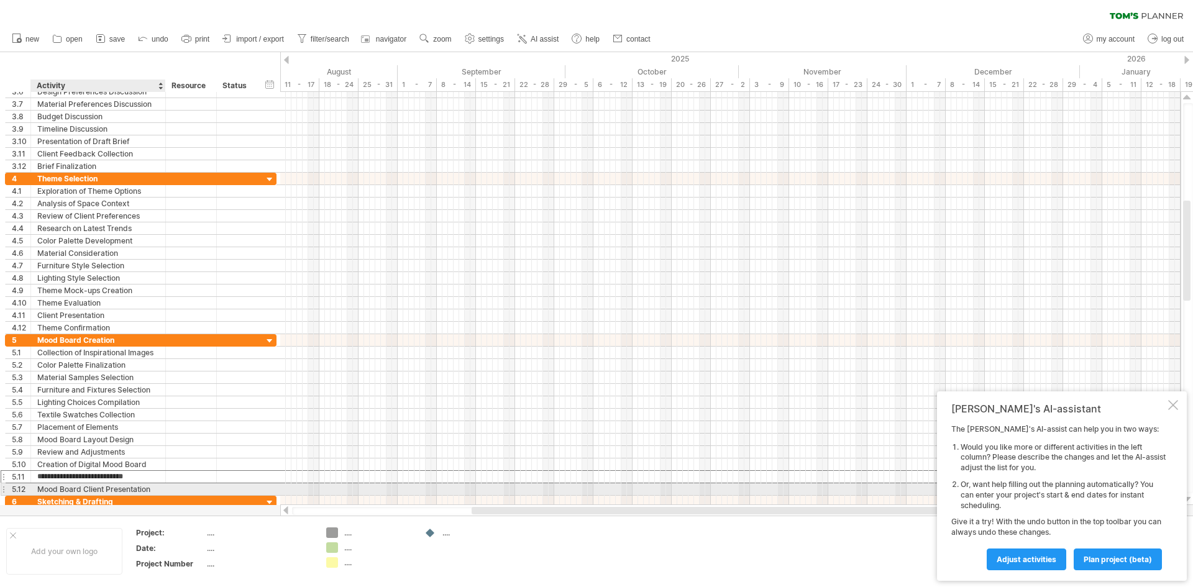
click at [145, 488] on div "Mood Board Client Presentation" at bounding box center [98, 489] width 122 height 12
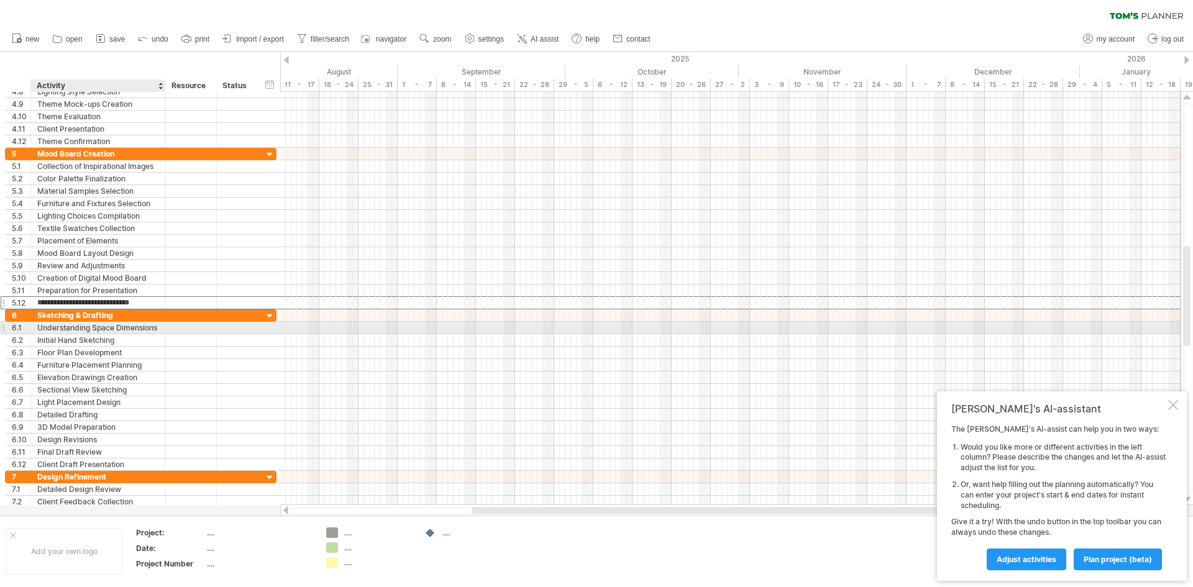
click at [126, 327] on div "Understanding Space Dimensions" at bounding box center [98, 328] width 122 height 12
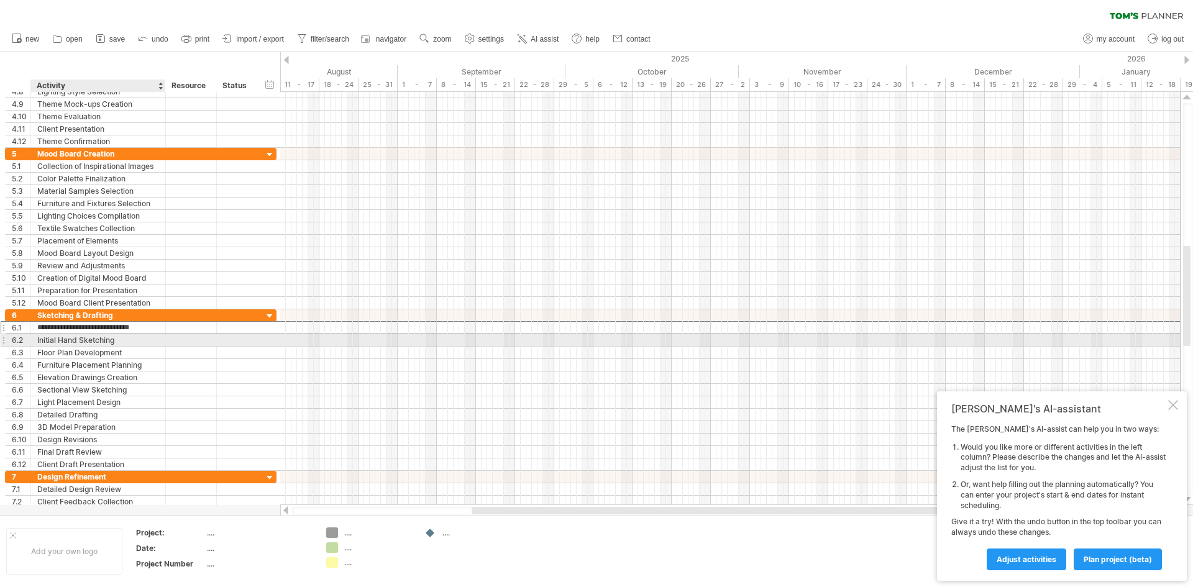
click at [127, 341] on div "Initial Hand Sketching" at bounding box center [98, 340] width 122 height 12
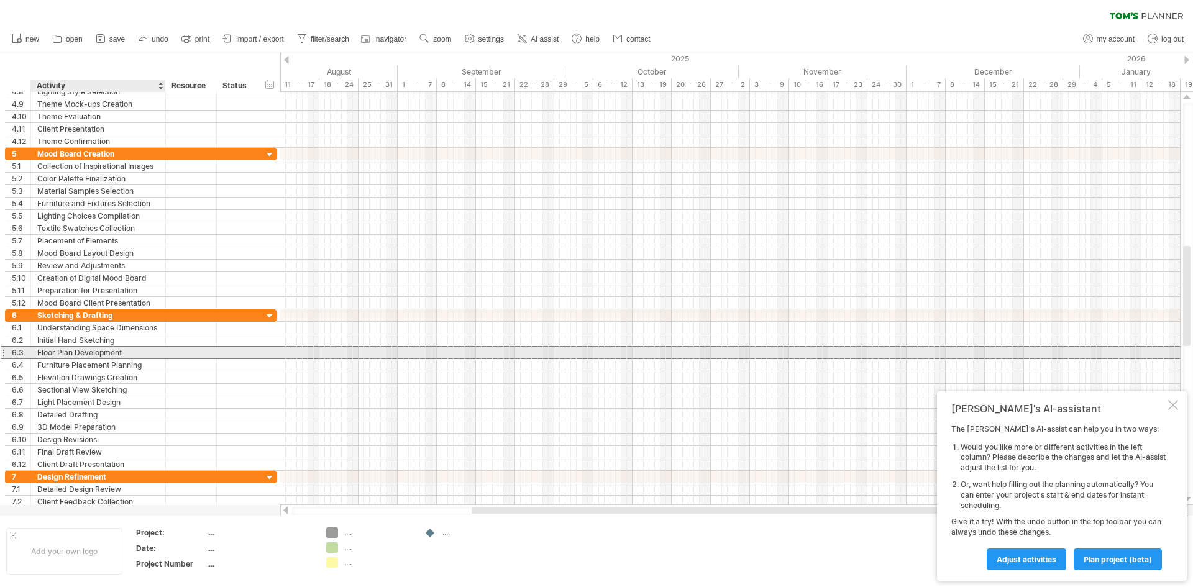
click at [129, 353] on div "Floor Plan Development" at bounding box center [98, 353] width 122 height 12
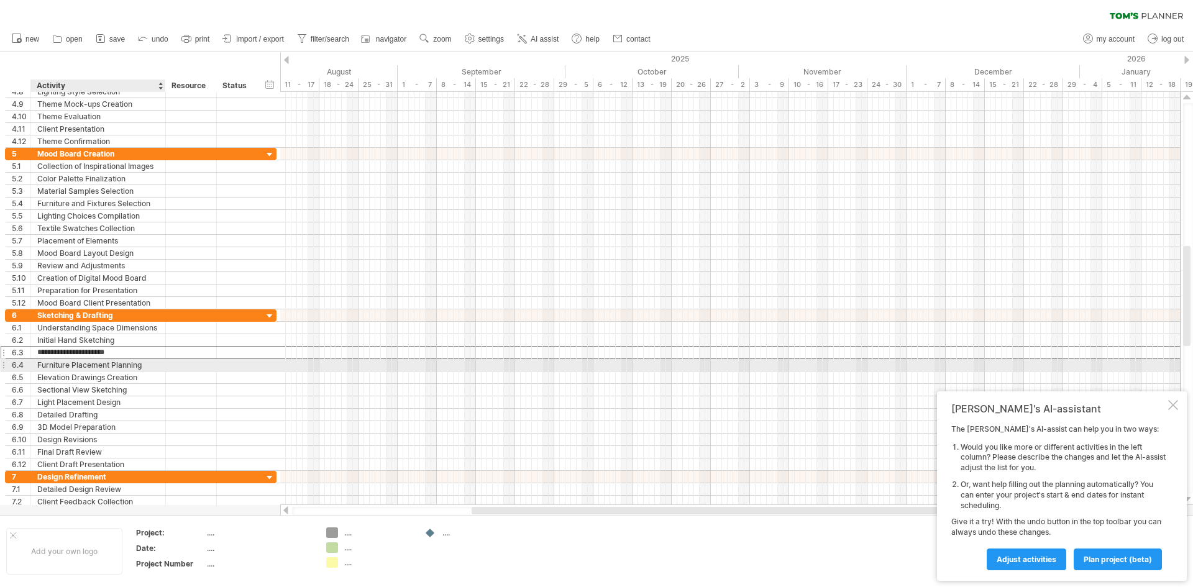
click at [132, 370] on div "Furniture Placement Planning" at bounding box center [98, 365] width 122 height 12
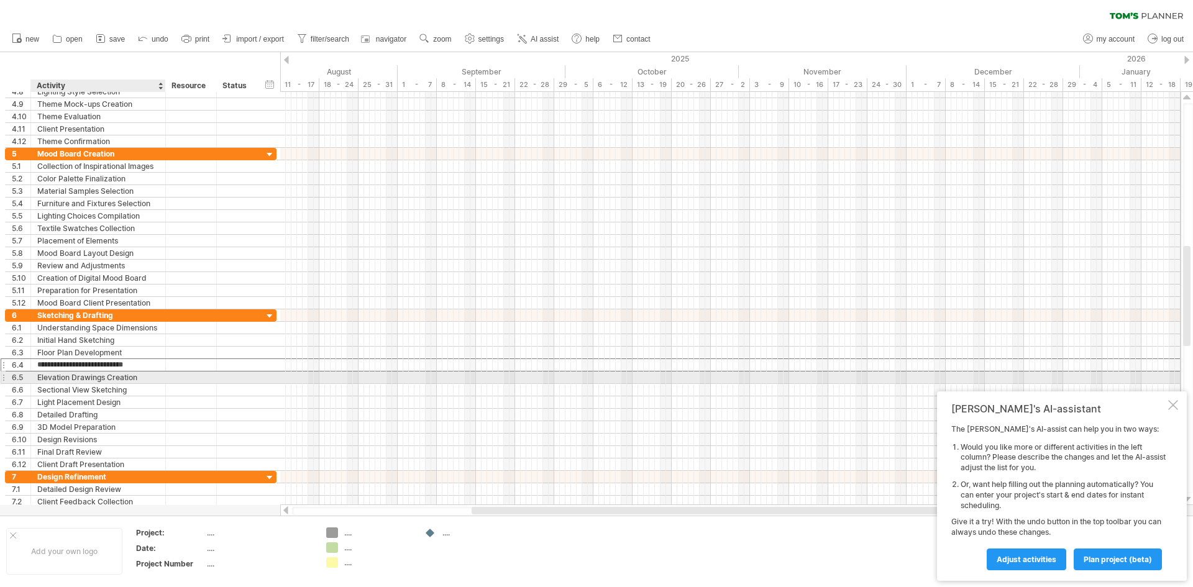
click at [132, 378] on div "Elevation Drawings Creation" at bounding box center [98, 377] width 122 height 12
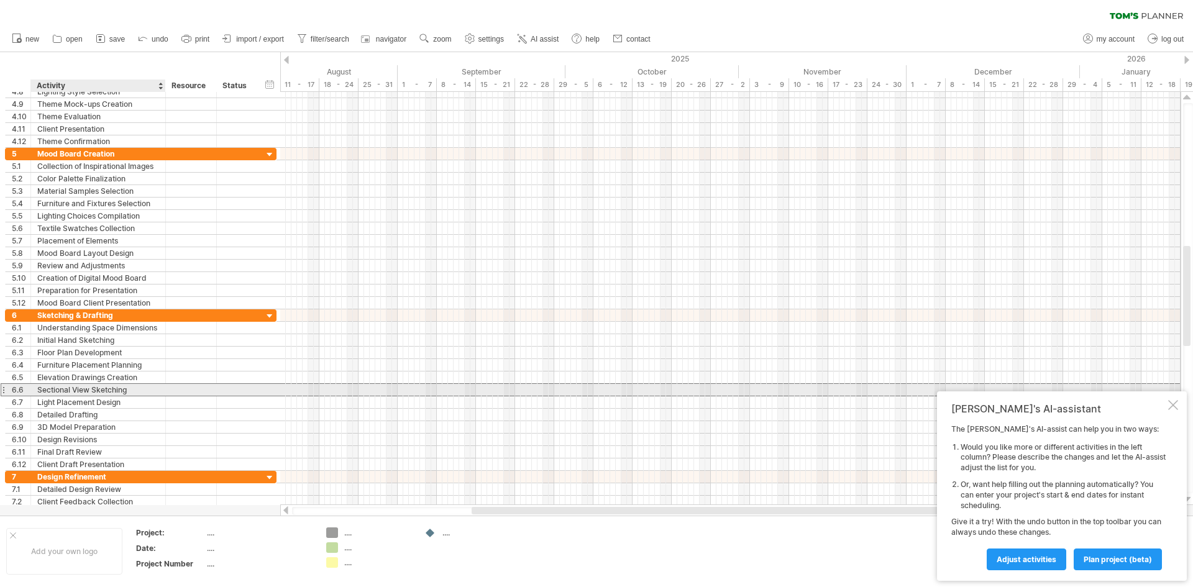
click at [140, 393] on div "Sectional View Sketching" at bounding box center [98, 390] width 122 height 12
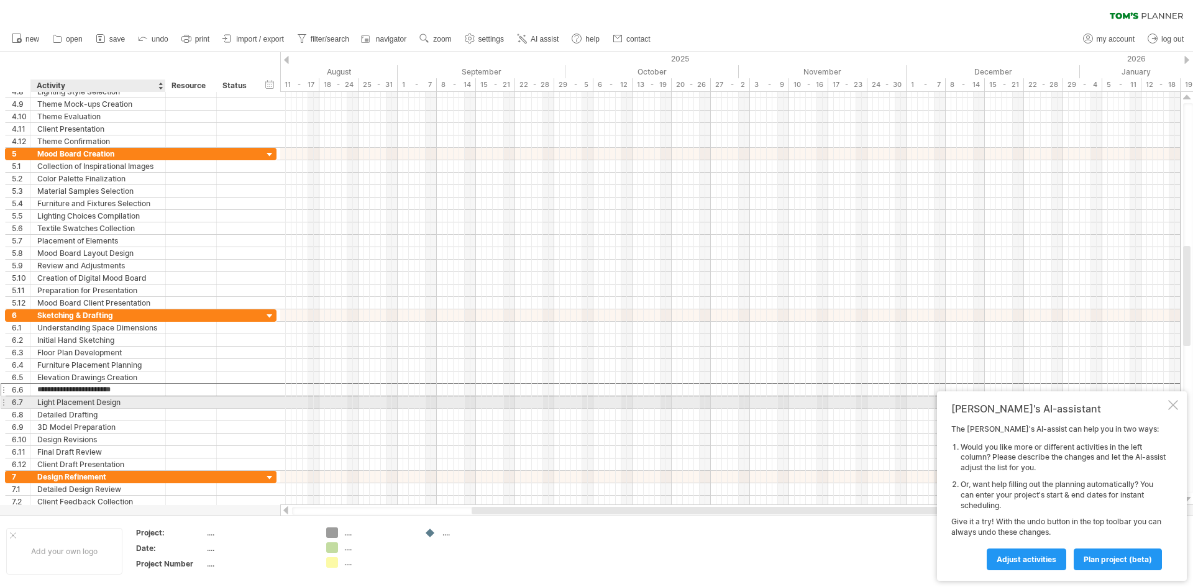
click at [135, 406] on div "Light Placement Design" at bounding box center [98, 402] width 122 height 12
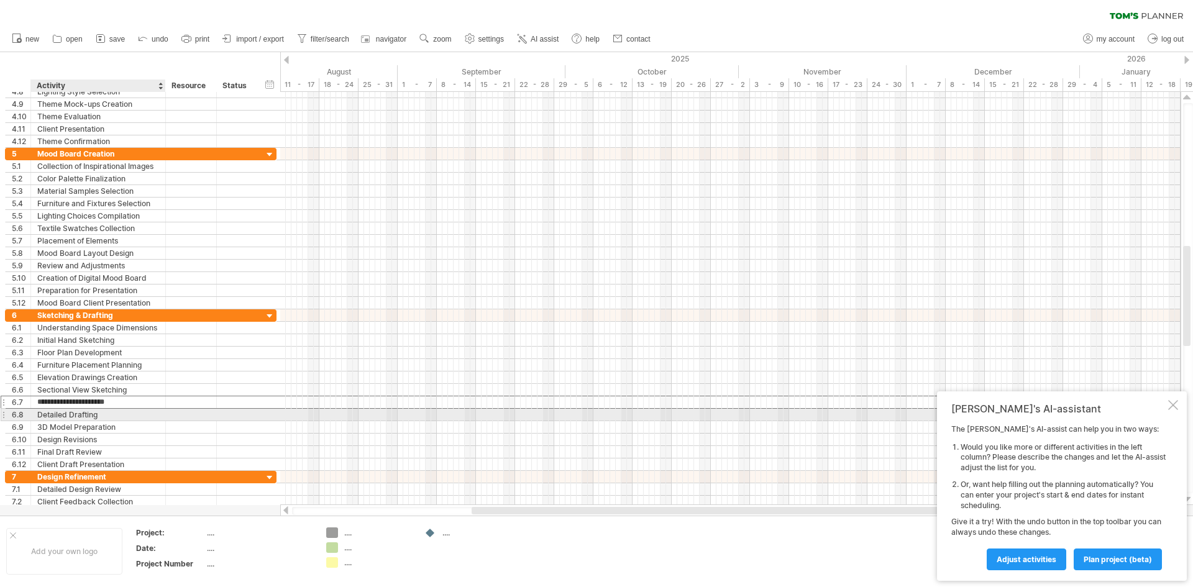
click at [132, 409] on div "Detailed Drafting" at bounding box center [98, 415] width 122 height 12
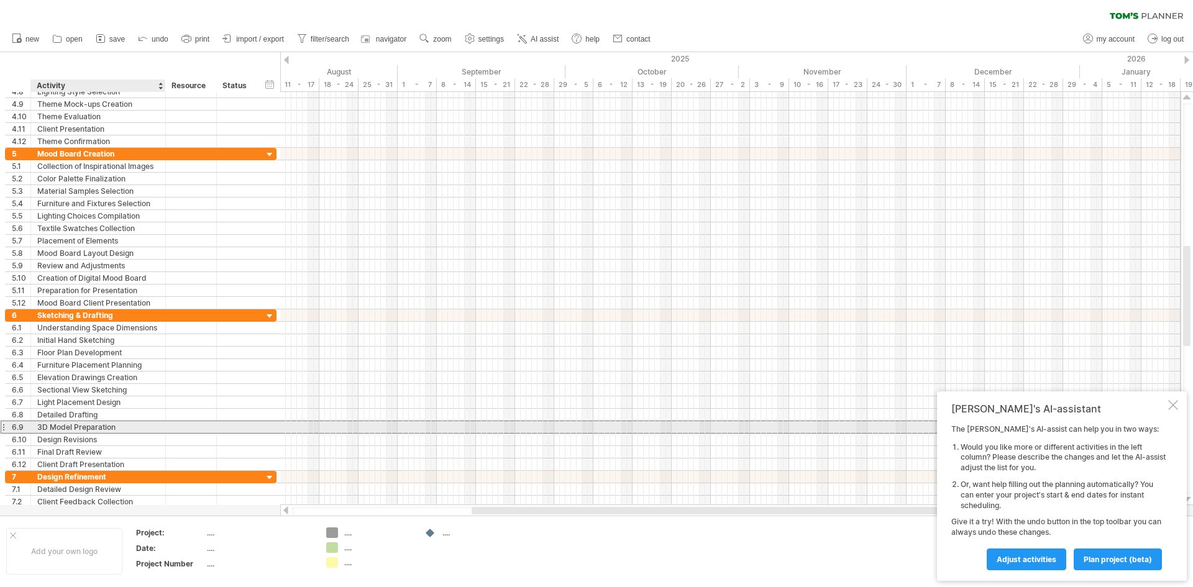
click at [127, 429] on div "3D Model Preparation" at bounding box center [98, 427] width 122 height 12
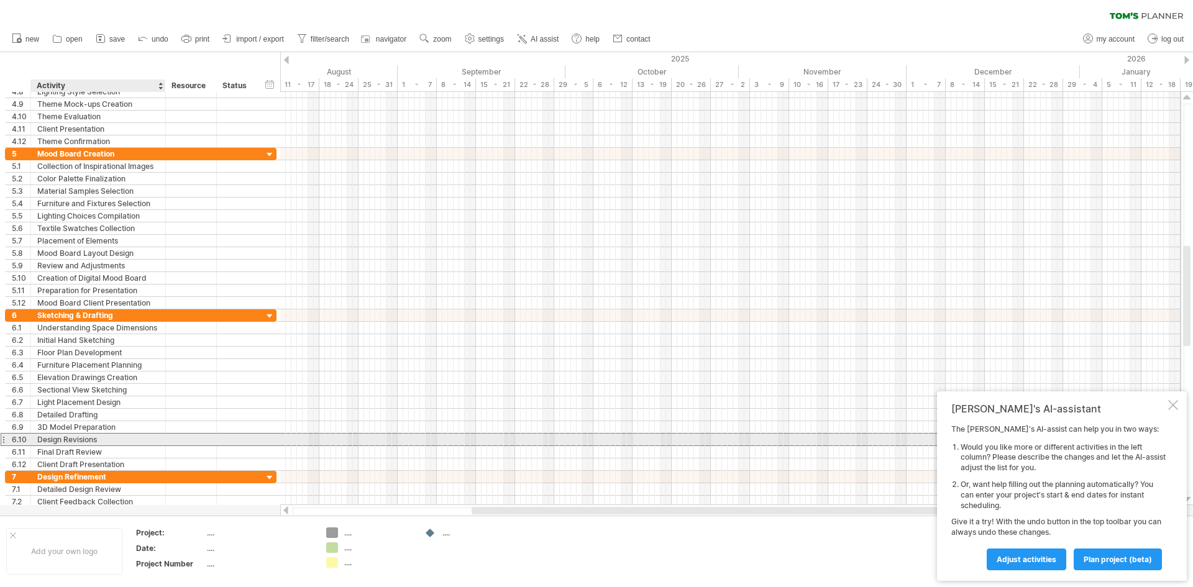
click at [134, 441] on div "Design Revisions" at bounding box center [98, 440] width 122 height 12
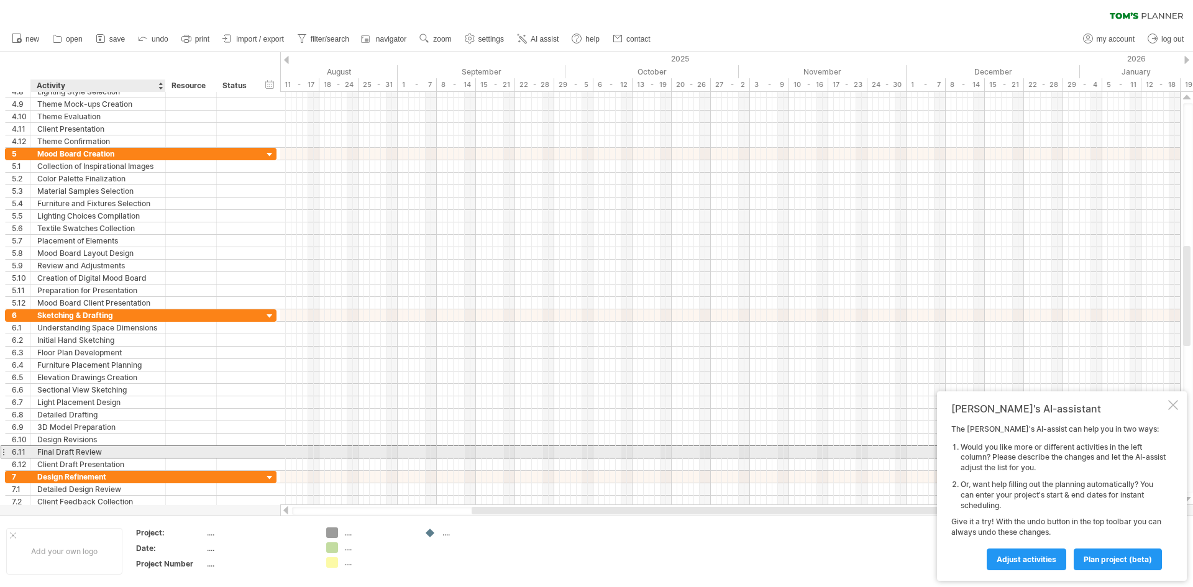
click at [133, 453] on div "Final Draft Review" at bounding box center [98, 452] width 122 height 12
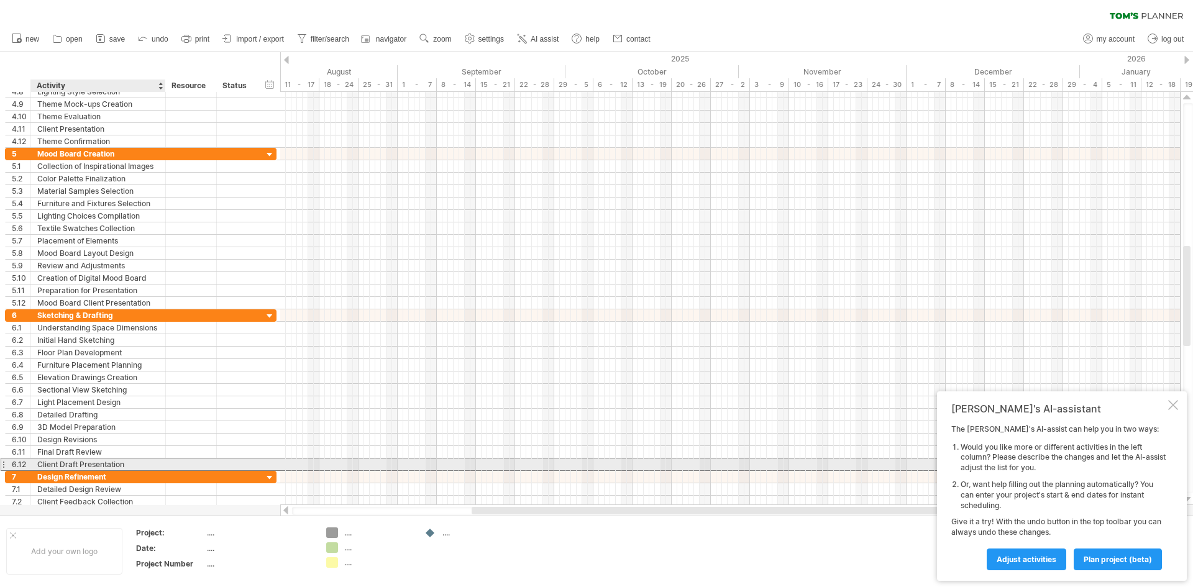
click at [134, 462] on div "Client Draft Presentation" at bounding box center [98, 464] width 122 height 12
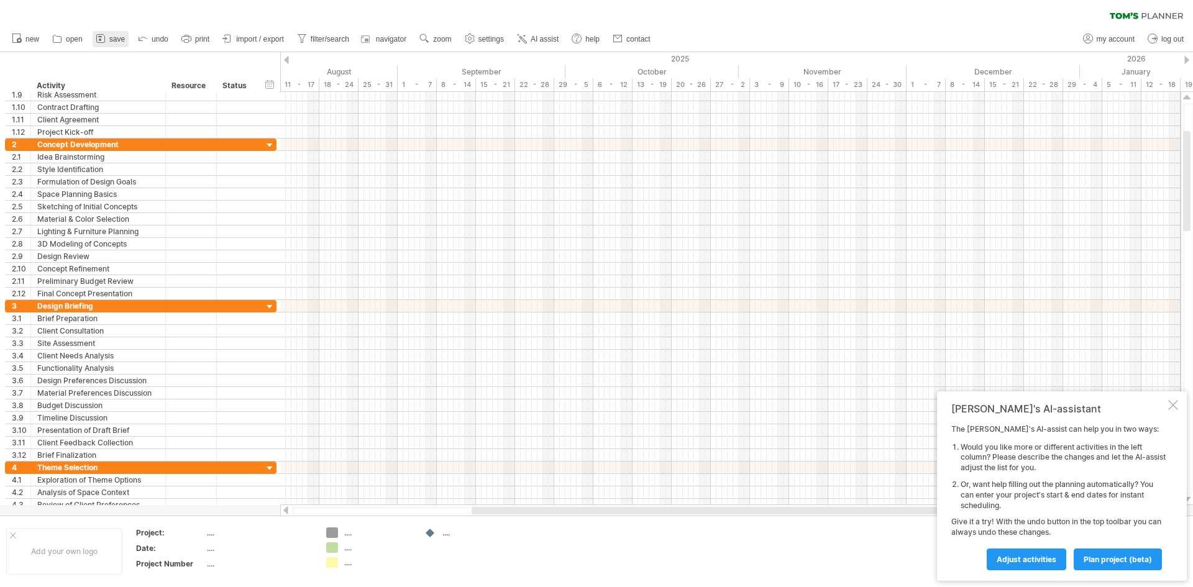
click at [122, 38] on span "save" at bounding box center [117, 39] width 16 height 9
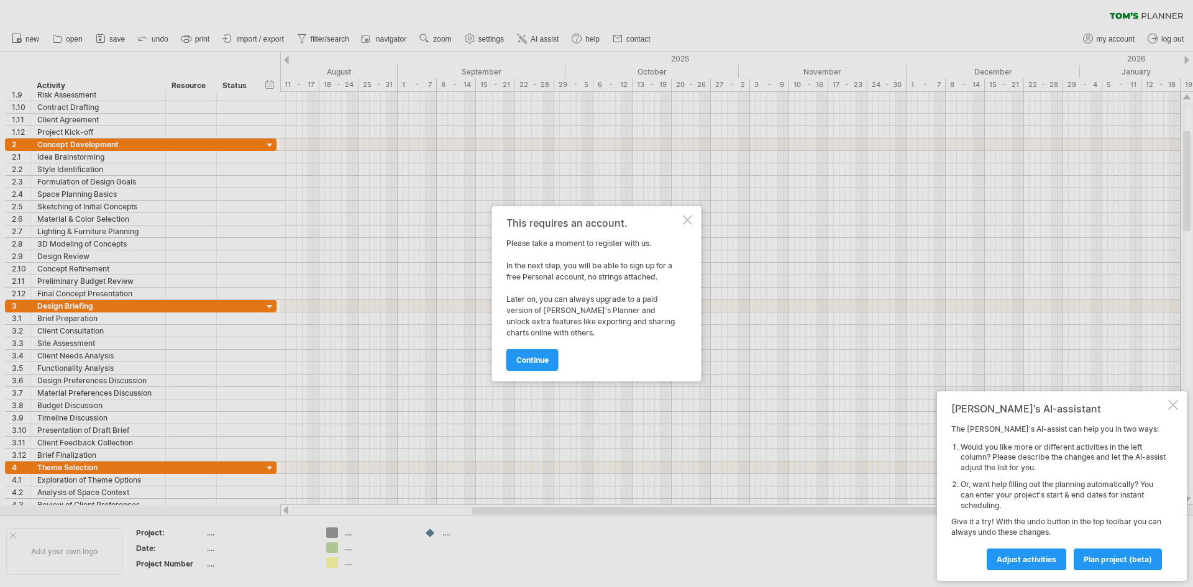
click at [690, 218] on div at bounding box center [688, 220] width 10 height 10
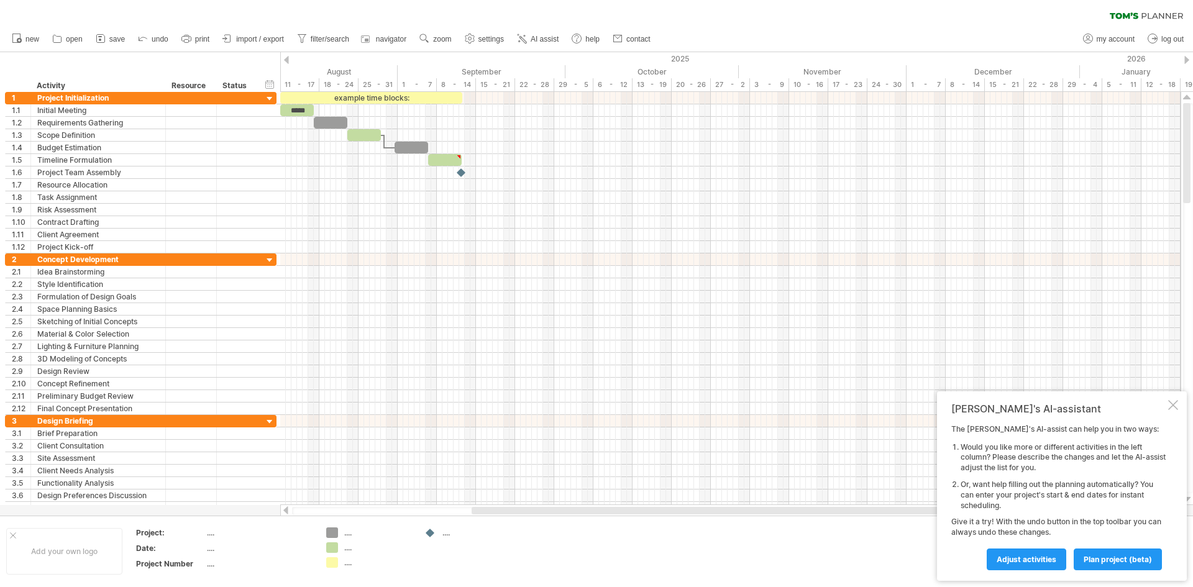
click at [7, 86] on div at bounding box center [17, 86] width 25 height 12
click at [14, 84] on div at bounding box center [20, 86] width 19 height 12
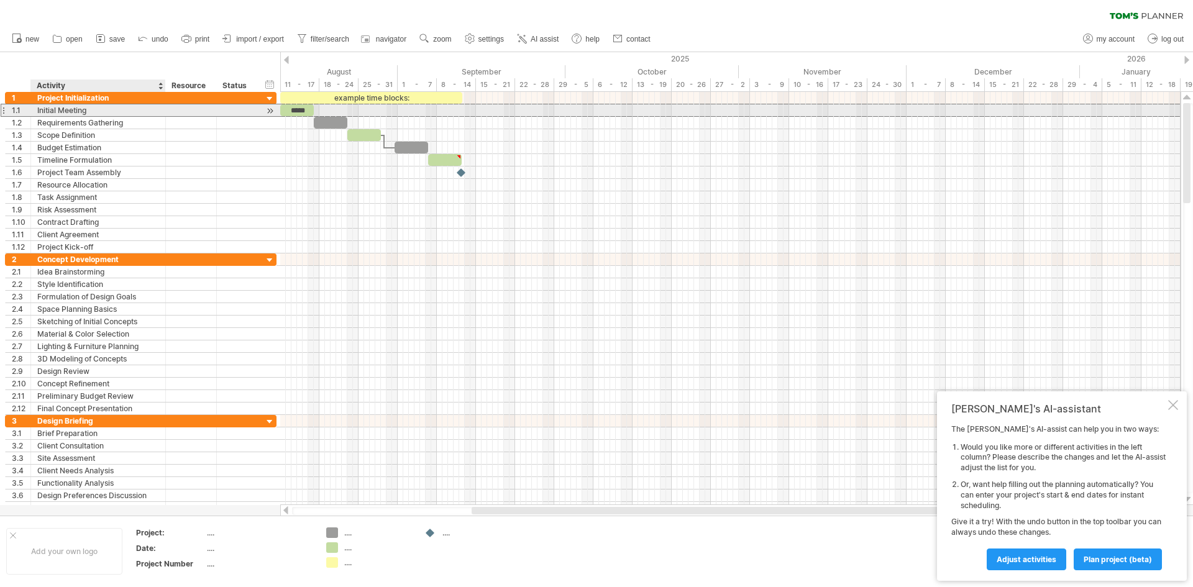
click at [76, 115] on div "Initial Meeting" at bounding box center [98, 110] width 122 height 12
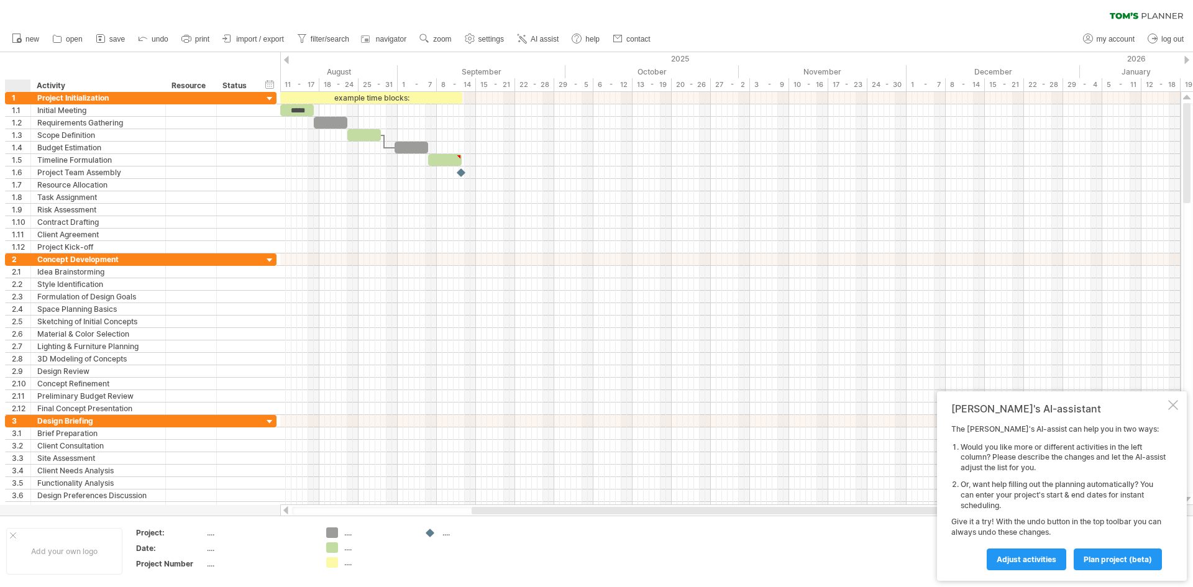
click at [12, 91] on div at bounding box center [20, 86] width 19 height 12
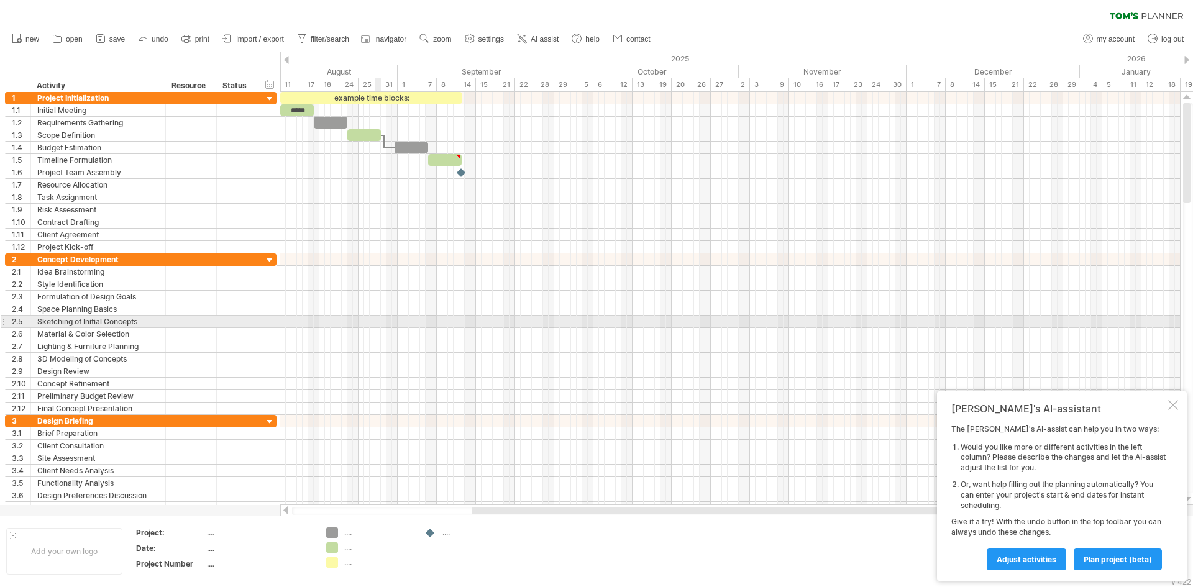
drag, startPoint x: 6, startPoint y: 70, endPoint x: 493, endPoint y: 386, distance: 580.6
click at [493, 386] on div "Trying to reach [DOMAIN_NAME] Connected again... 0% clear filter new 1" at bounding box center [596, 293] width 1193 height 587
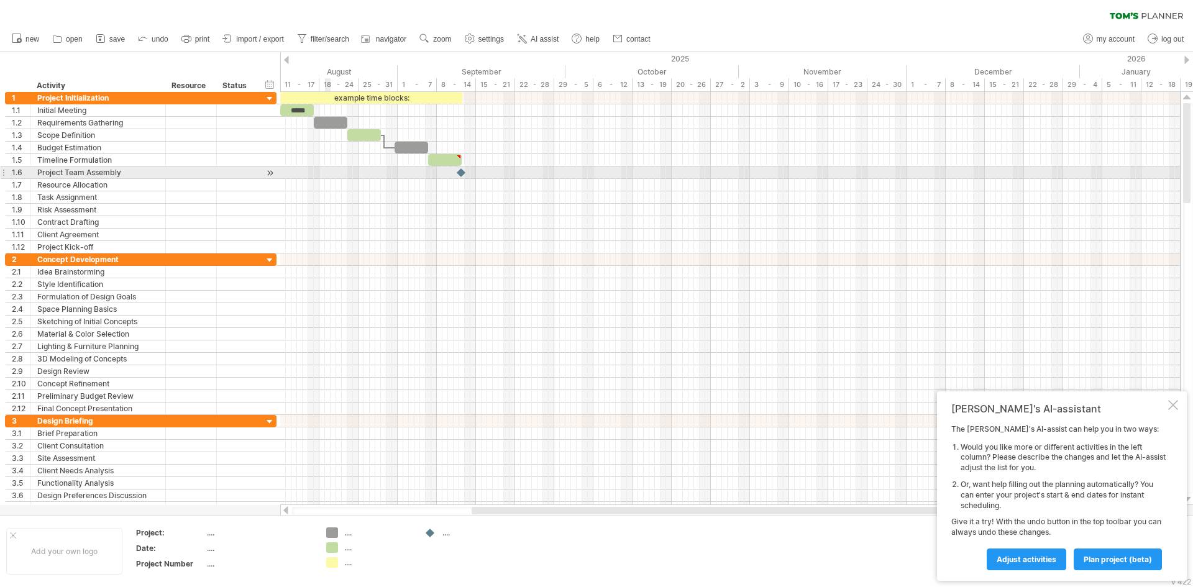
click at [326, 168] on div at bounding box center [730, 172] width 900 height 12
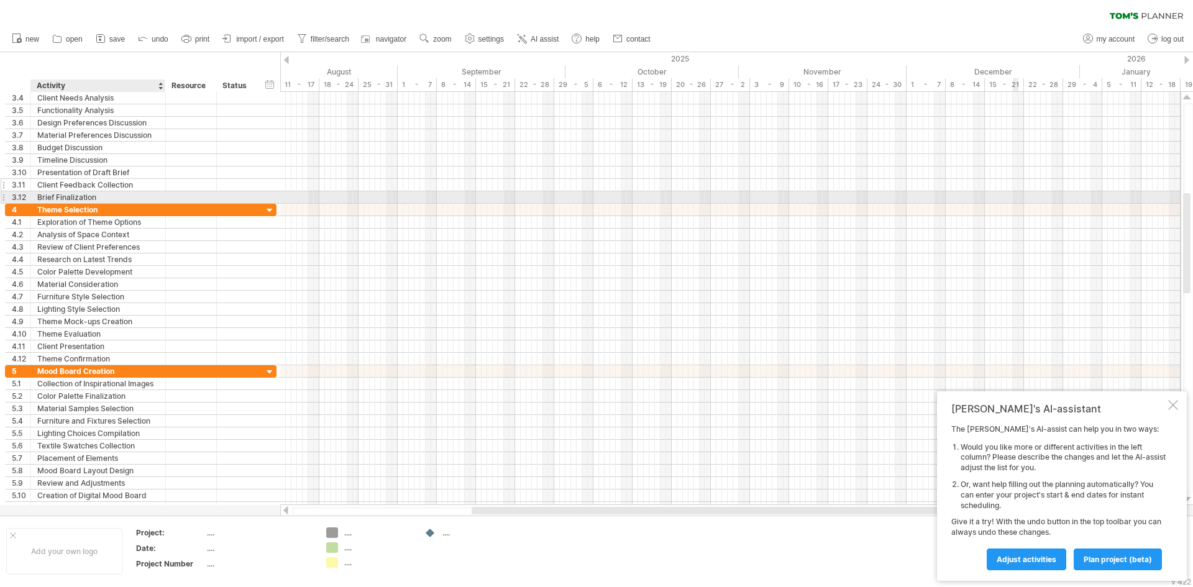
click at [149, 191] on div "**********" at bounding box center [140, 185] width 271 height 12
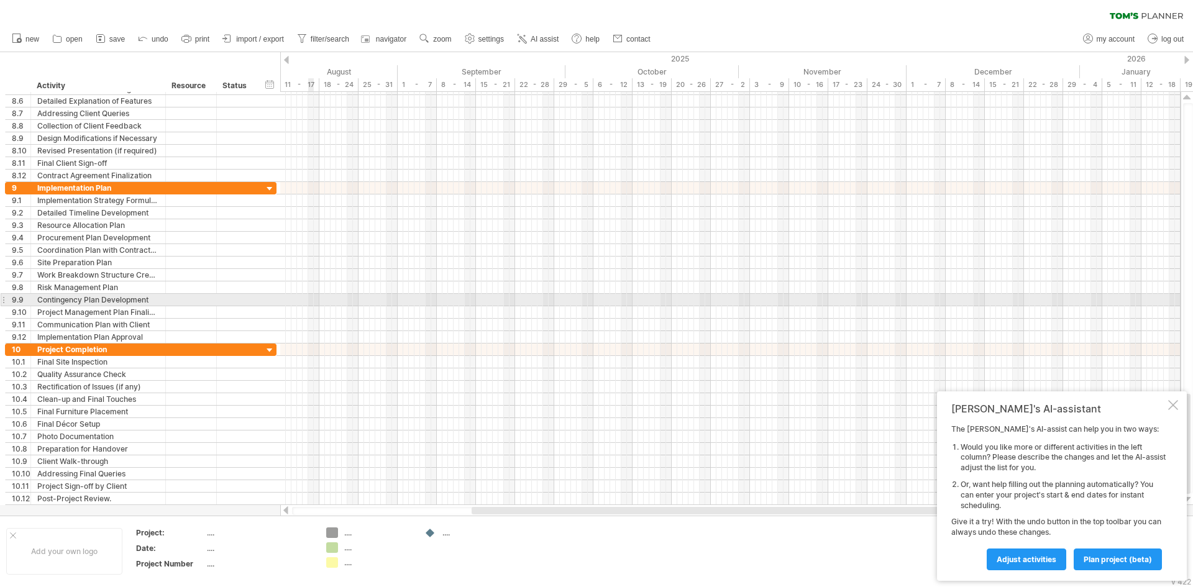
click at [313, 304] on div at bounding box center [730, 300] width 900 height 12
